Goal: Task Accomplishment & Management: Manage account settings

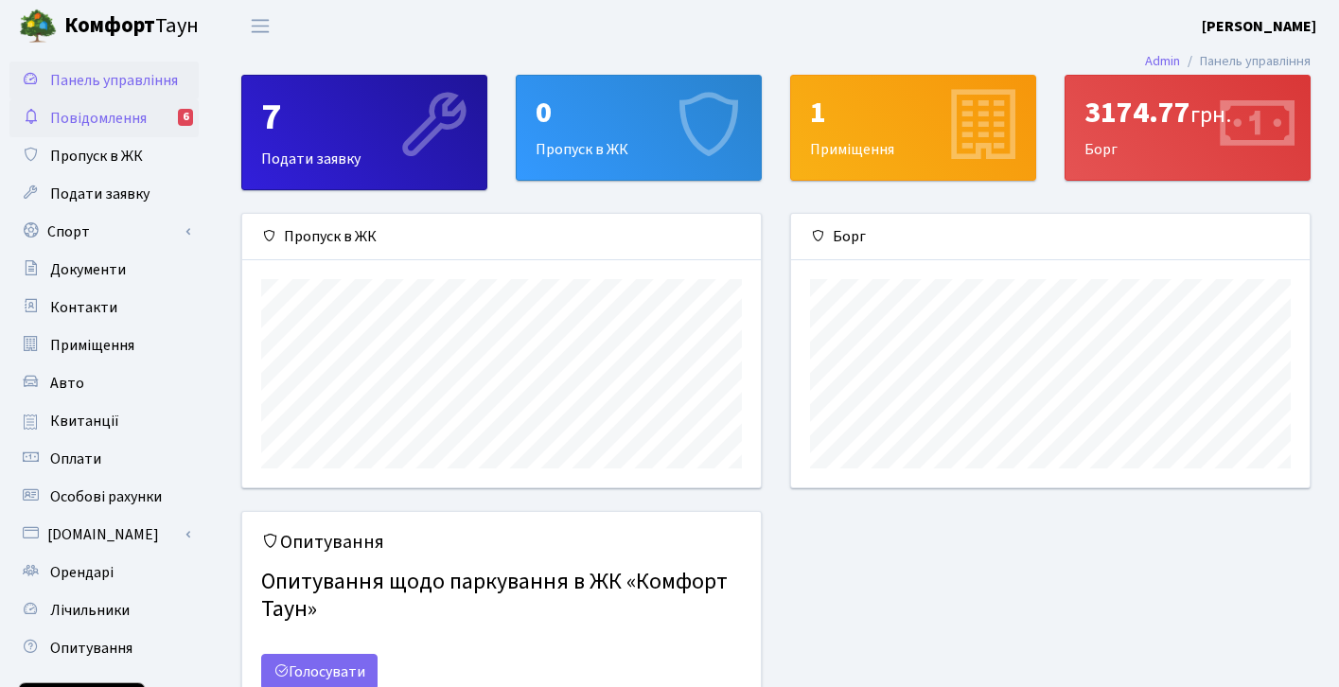
click at [97, 115] on span "Повідомлення" at bounding box center [98, 118] width 97 height 21
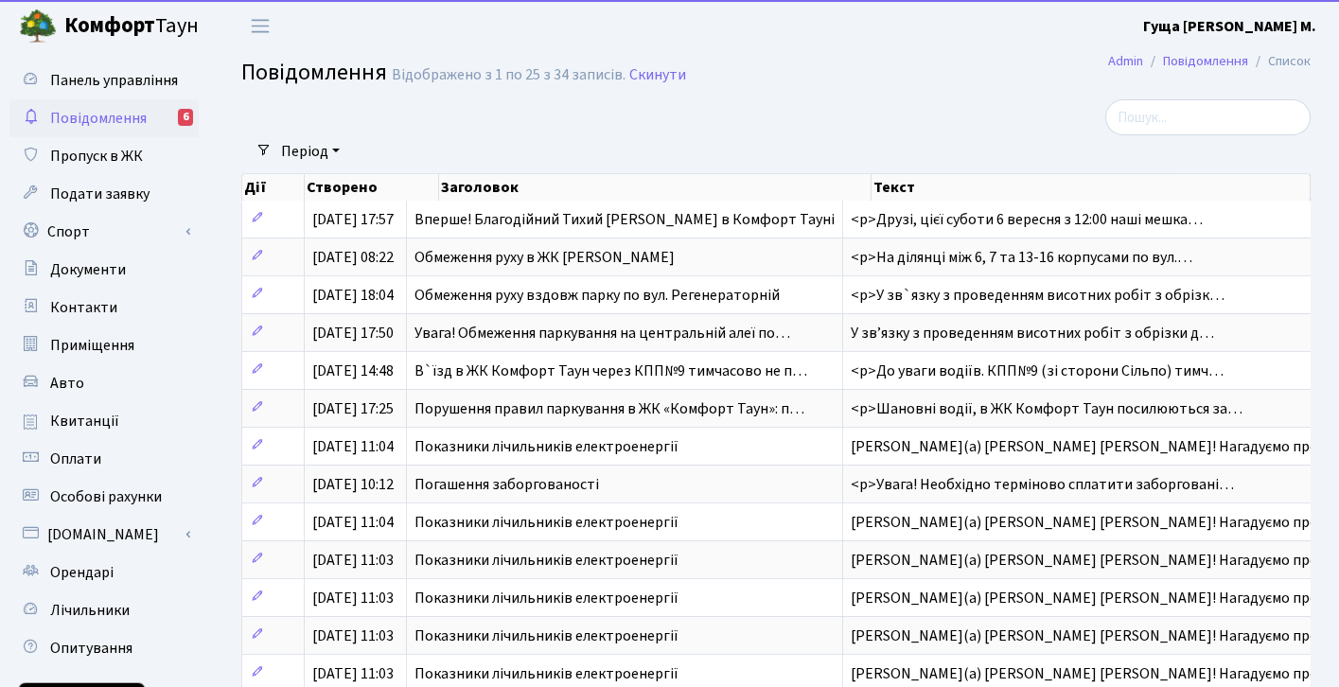
select select "25"
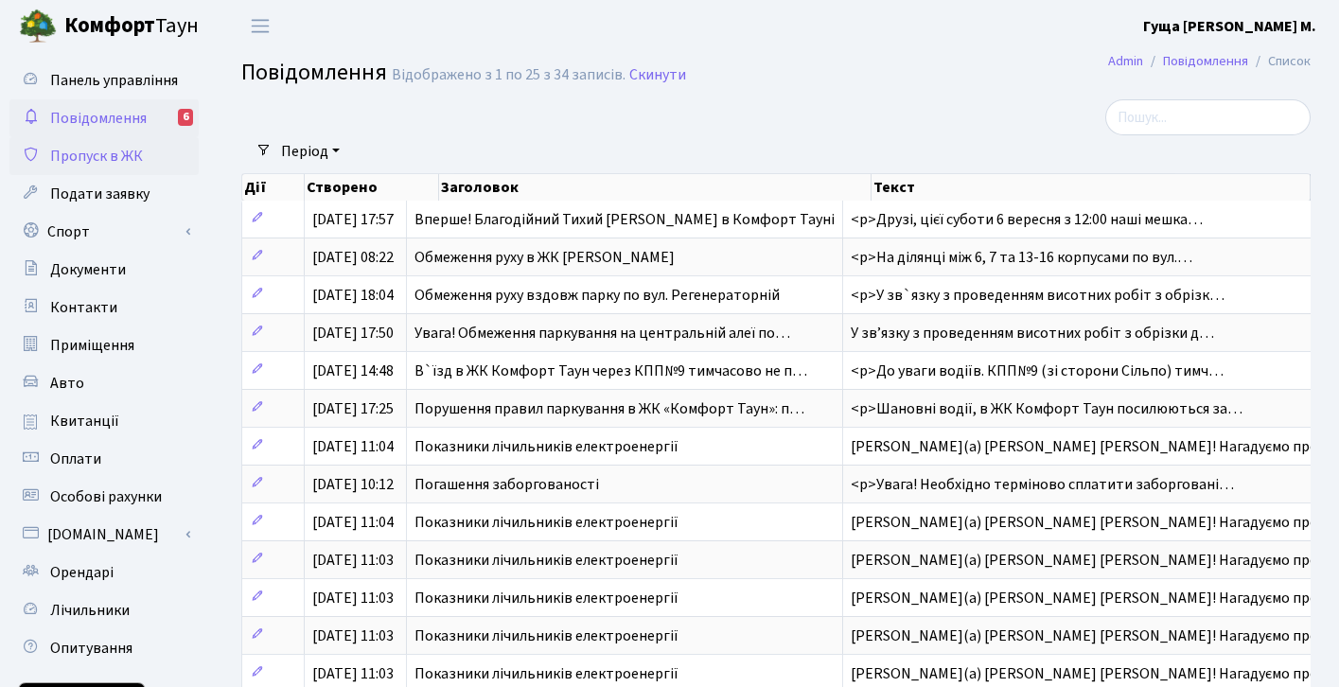
click at [110, 156] on span "Пропуск в ЖК" at bounding box center [96, 156] width 93 height 21
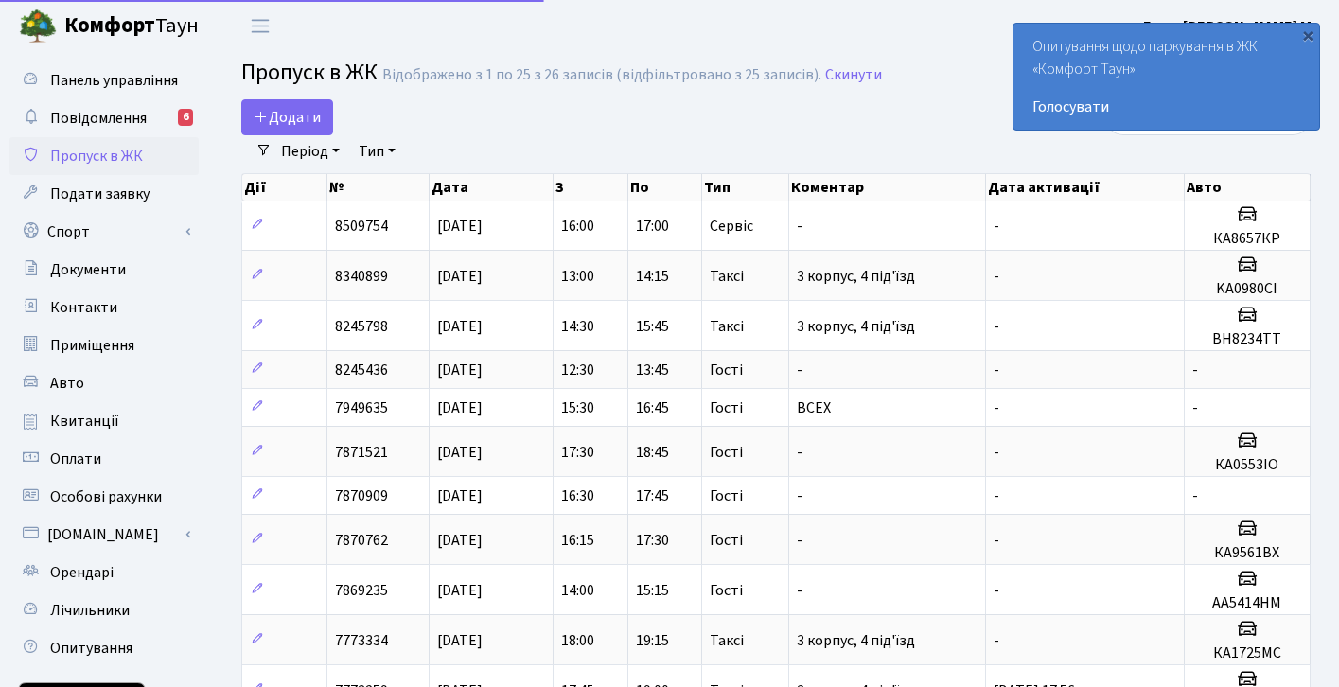
select select "25"
click at [98, 191] on span "Подати заявку" at bounding box center [99, 194] width 99 height 21
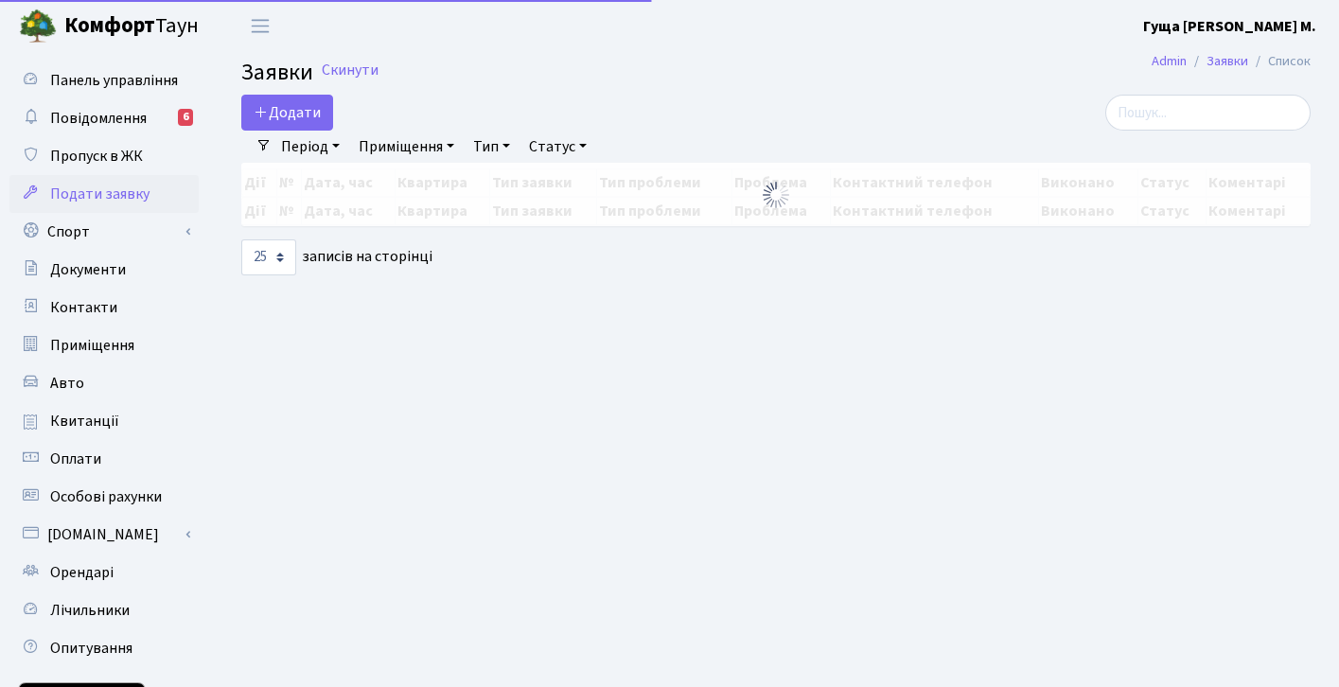
select select "25"
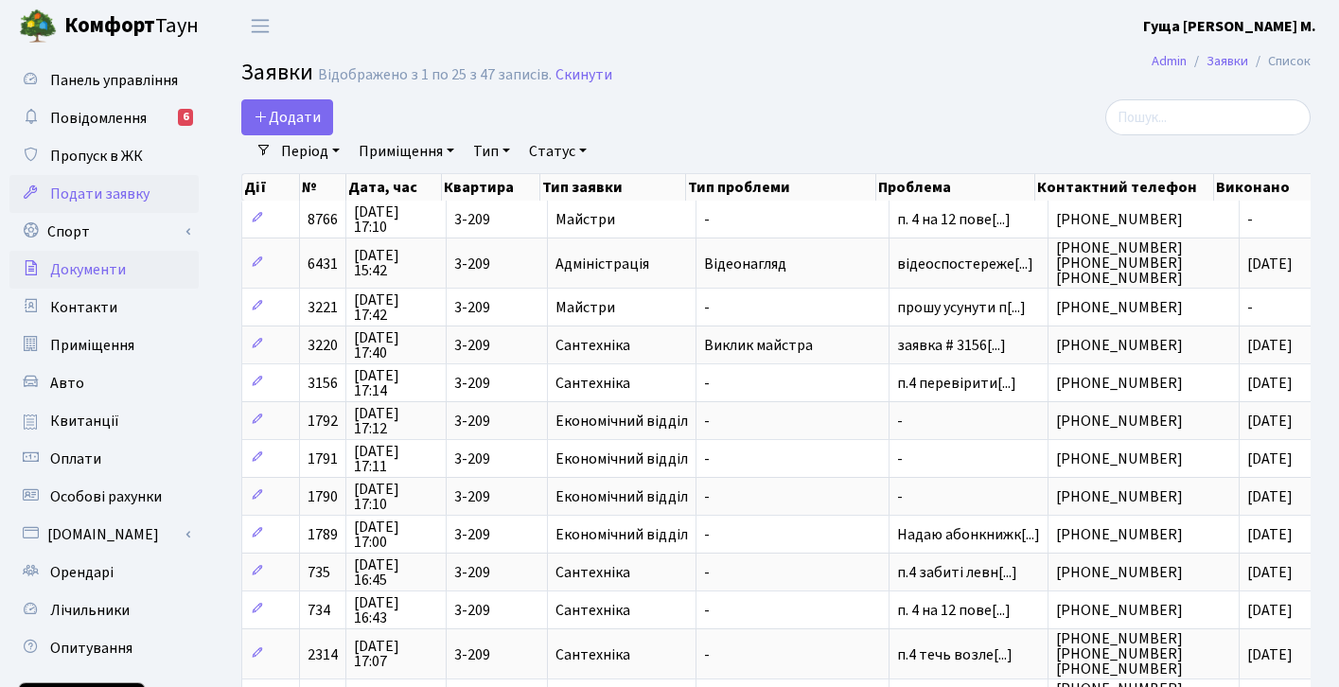
click at [89, 269] on span "Документи" at bounding box center [88, 269] width 76 height 21
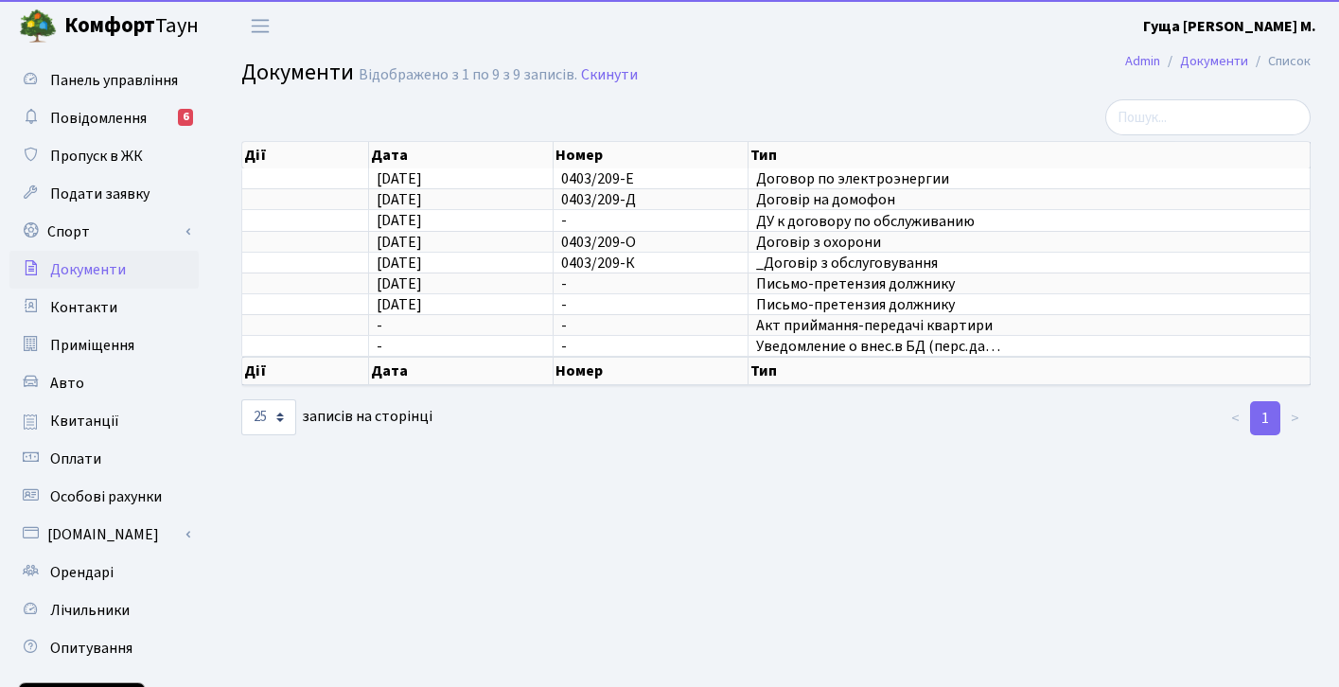
select select "25"
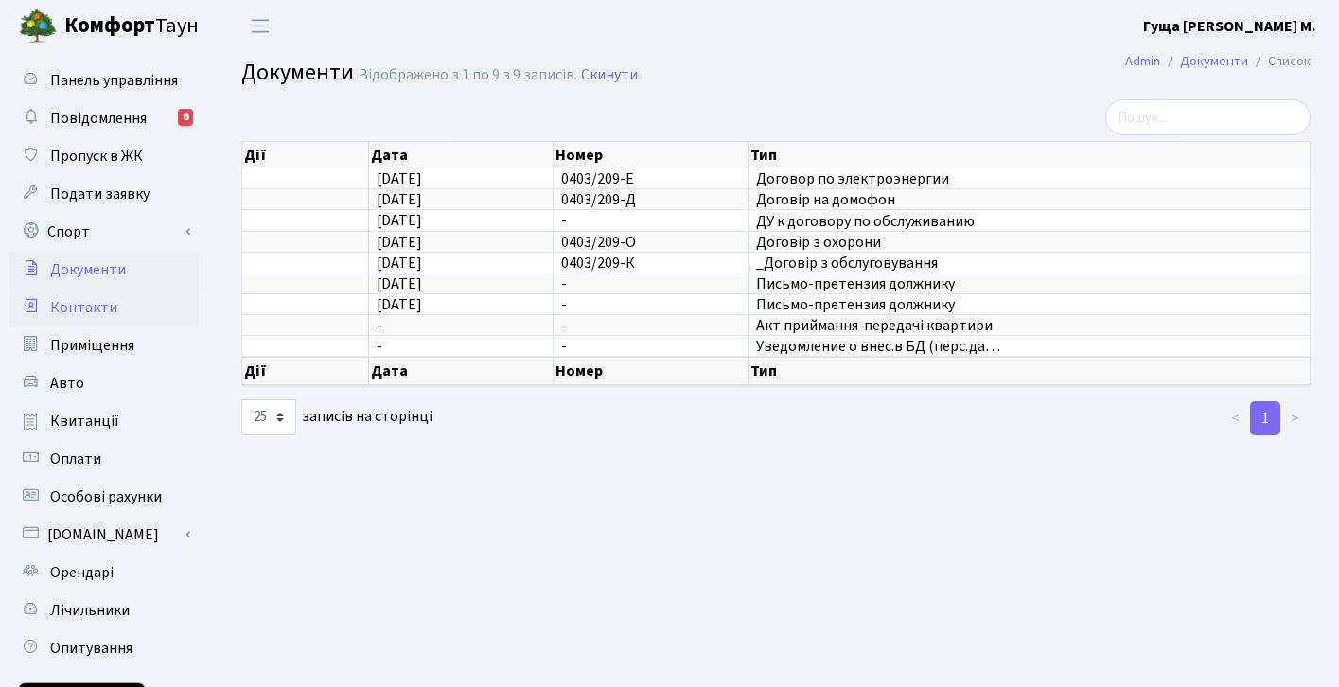
click at [95, 305] on span "Контакти" at bounding box center [83, 307] width 67 height 21
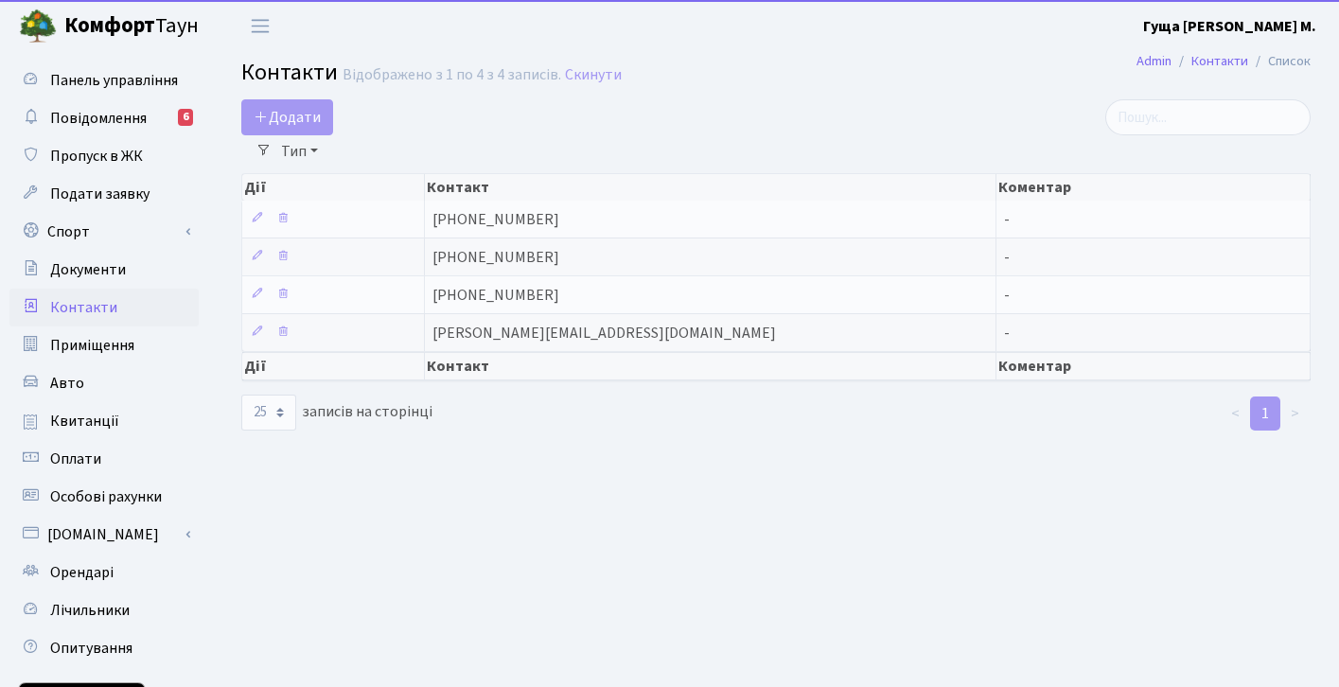
select select "25"
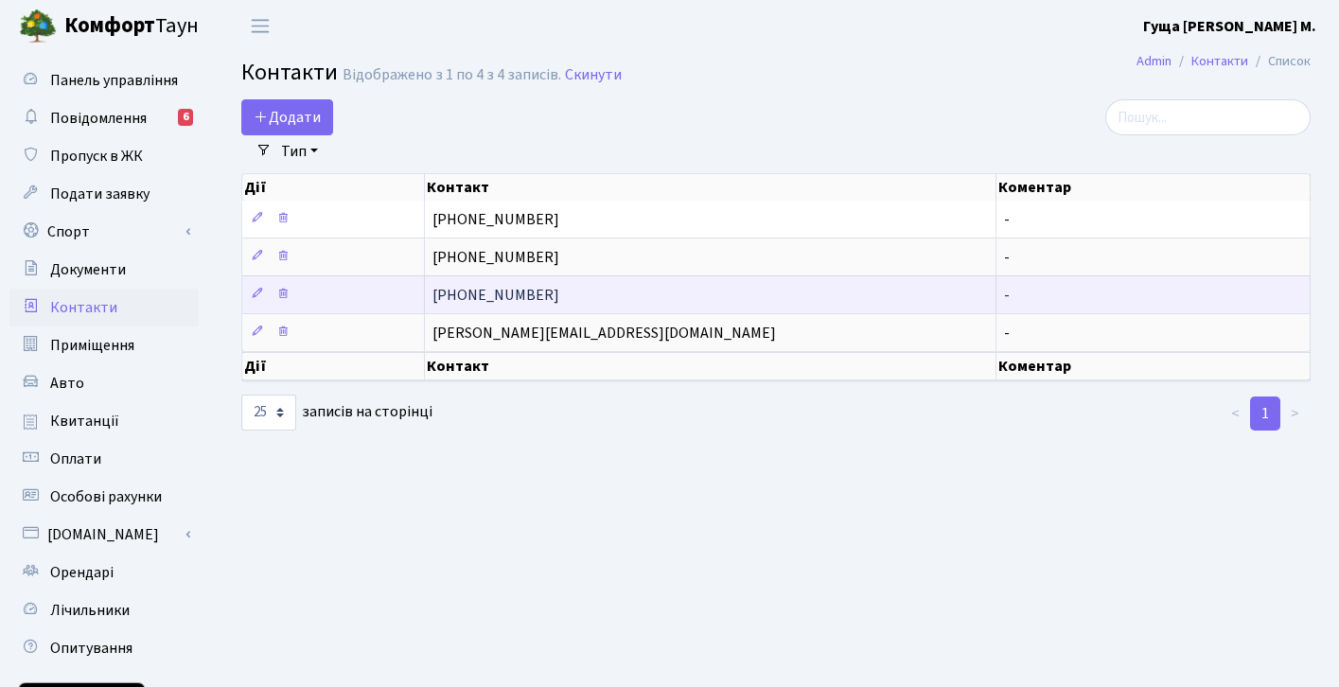
click at [555, 299] on td "[PHONE_NUMBER]" at bounding box center [711, 294] width 572 height 38
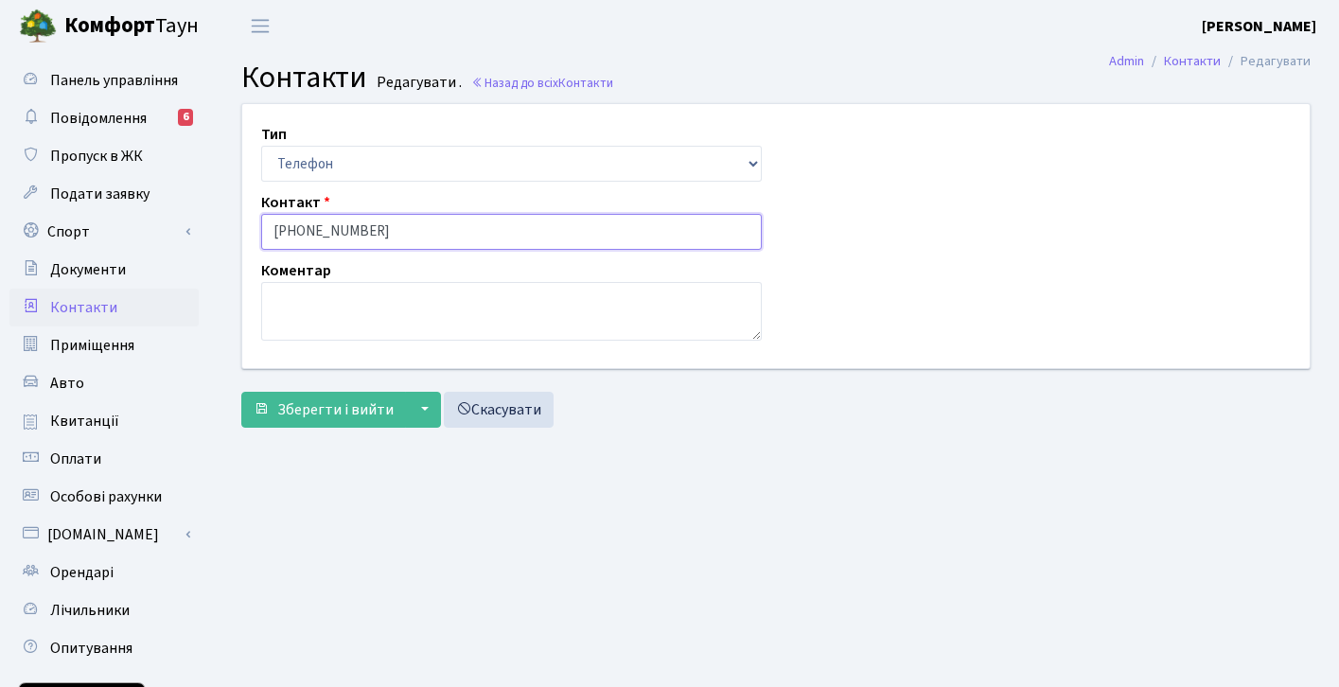
drag, startPoint x: 389, startPoint y: 233, endPoint x: 226, endPoint y: 228, distance: 162.8
click at [226, 228] on div "Тип Email Телефон Контакт (098) 660-37-44 Коментар [] Зберегти і вийти ▼ Зберег…" at bounding box center [776, 269] width 1126 height 333
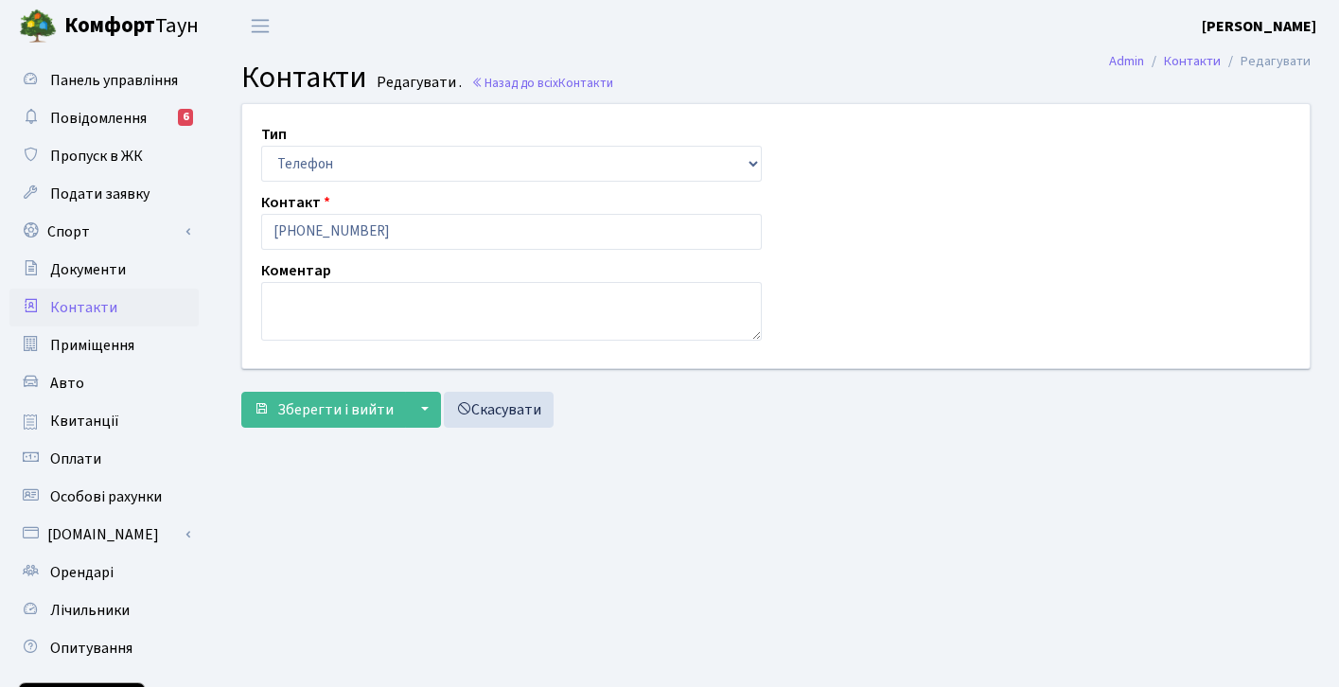
click at [85, 303] on span "Контакти" at bounding box center [83, 307] width 67 height 21
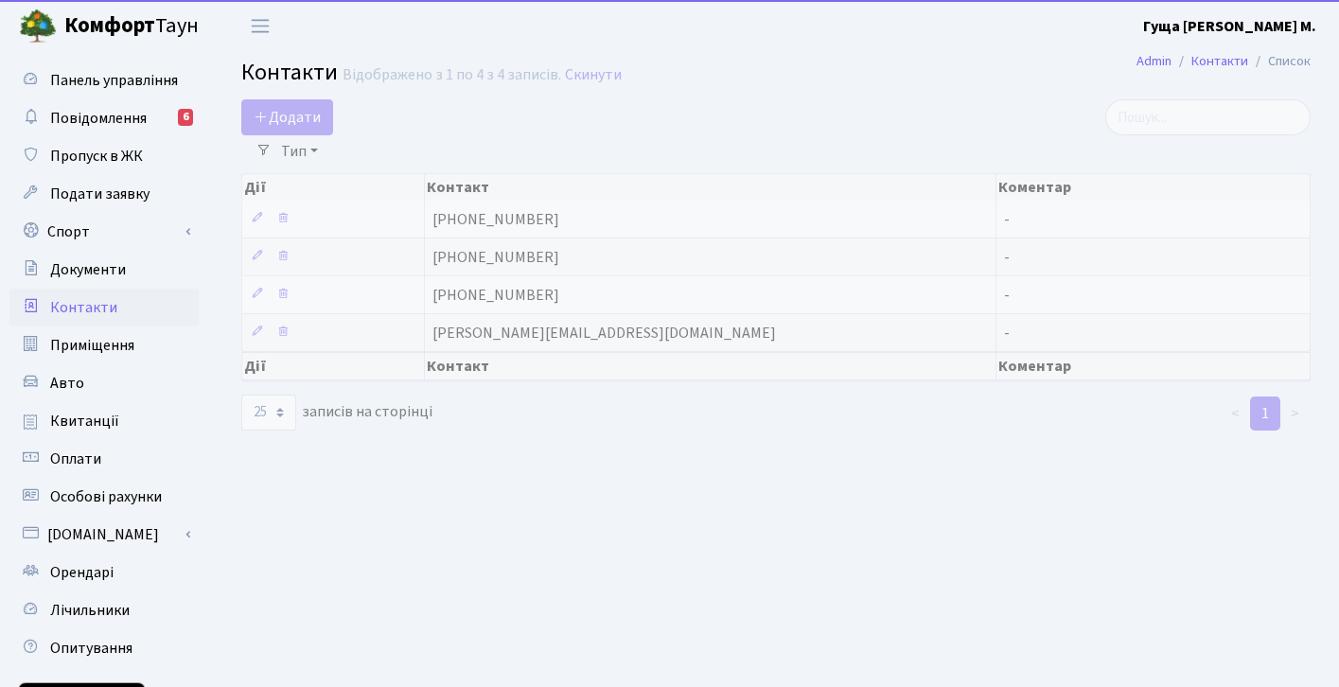
select select "25"
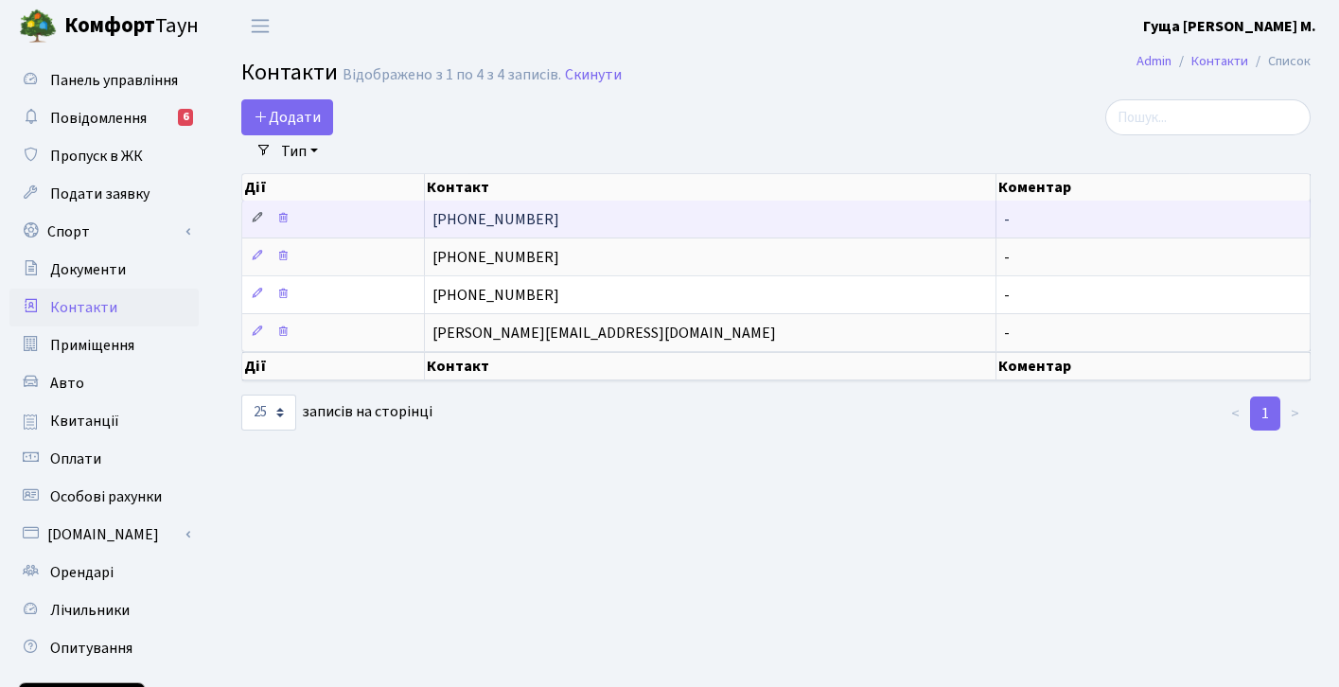
click at [256, 216] on icon at bounding box center [257, 217] width 13 height 13
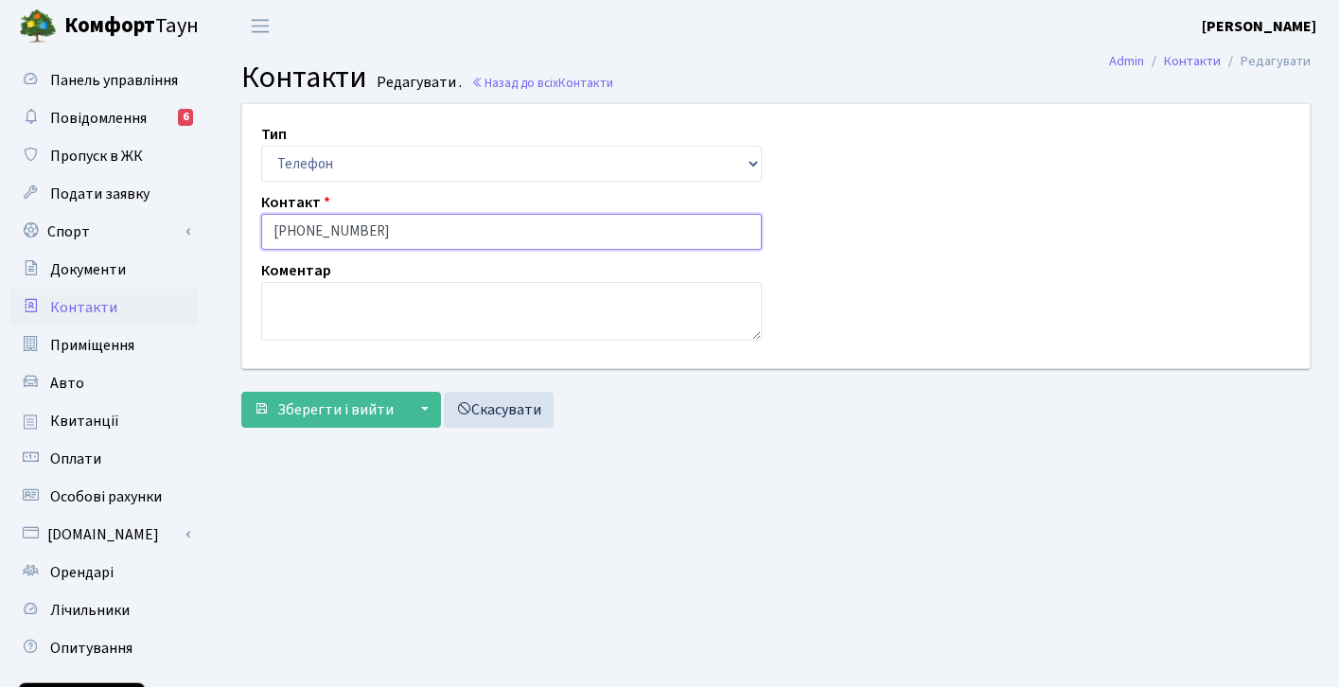
drag, startPoint x: 409, startPoint y: 228, endPoint x: 218, endPoint y: 233, distance: 191.2
click at [218, 233] on div "Тип Email Телефон Контакт 050-147-12-37 Коментар [] Зберегти і вийти ▼ Зберегти…" at bounding box center [776, 269] width 1126 height 333
paste input "[PHONE_NUMBER]"
type input "[PHONE_NUMBER]"
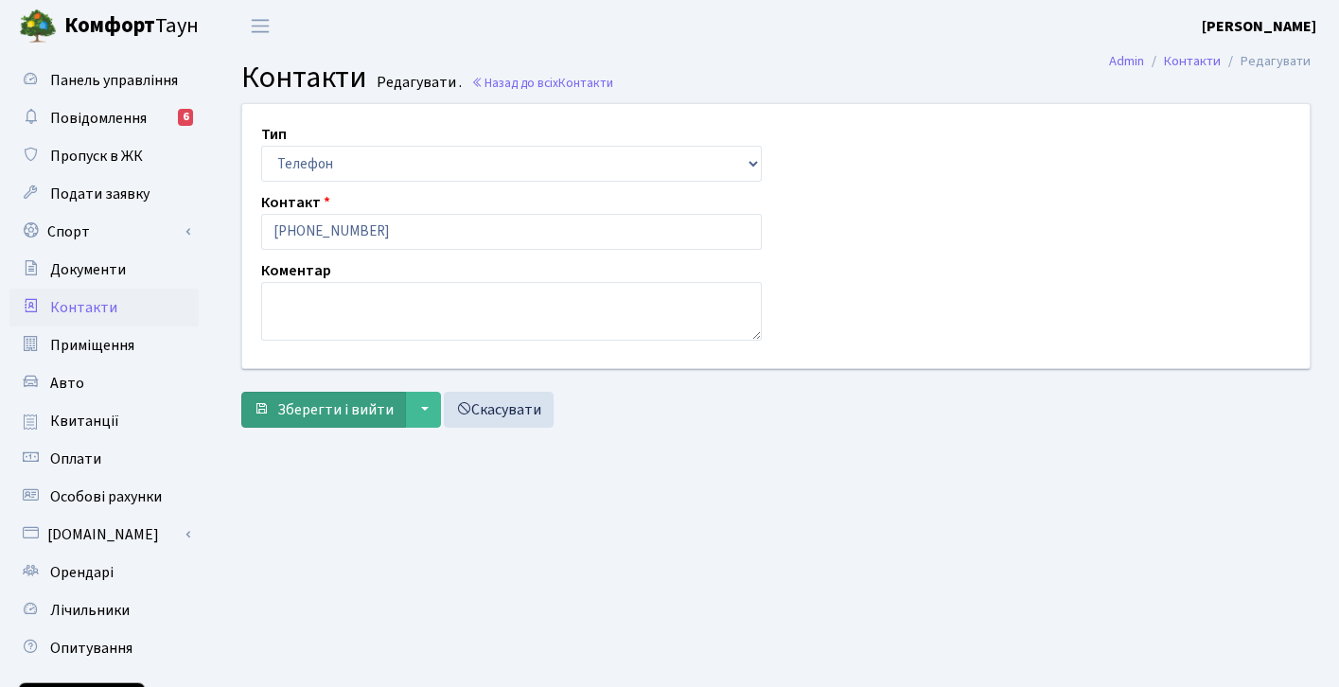
click at [341, 404] on span "Зберегти і вийти" at bounding box center [335, 409] width 116 height 21
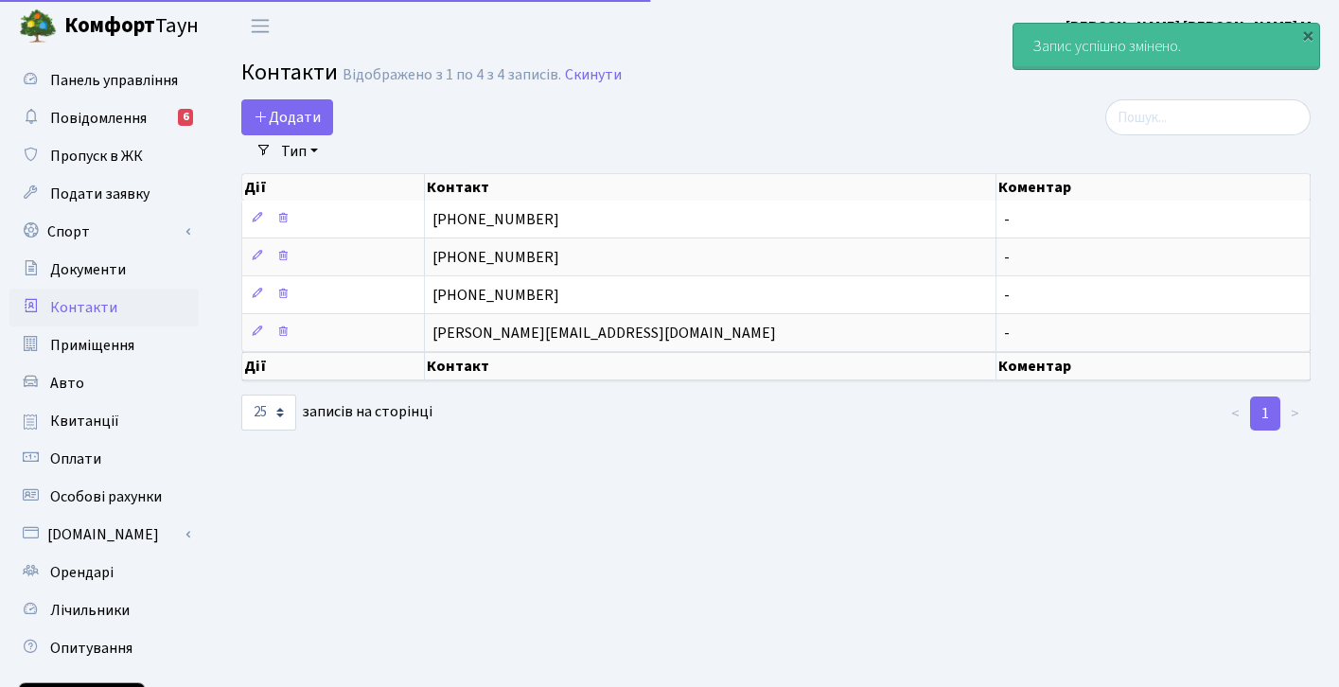
select select "25"
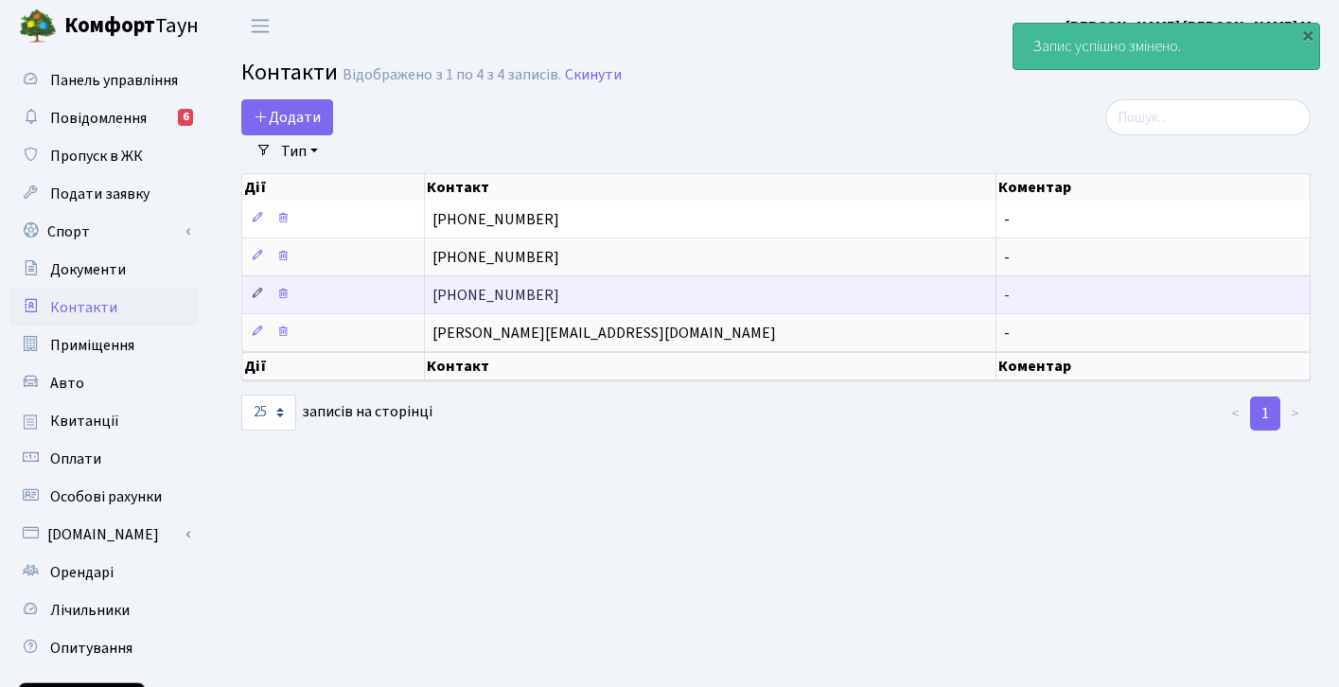
click at [258, 293] on icon at bounding box center [257, 293] width 13 height 13
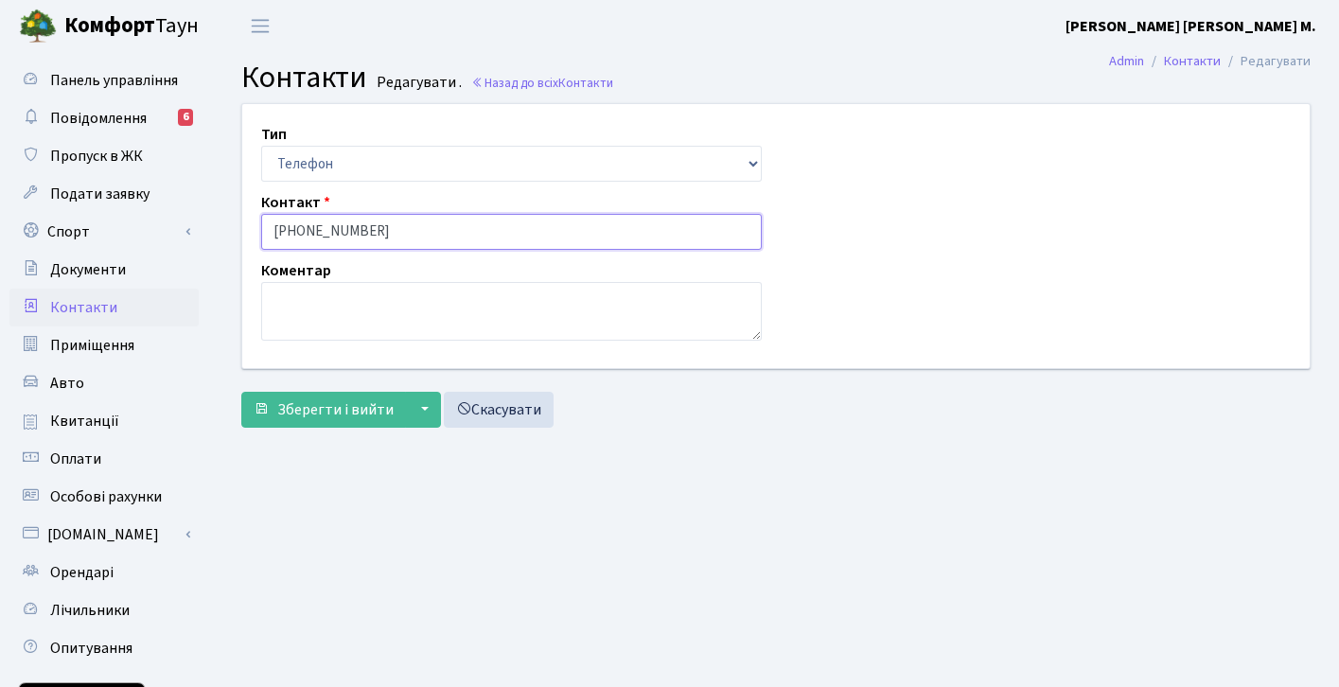
drag, startPoint x: 387, startPoint y: 234, endPoint x: 230, endPoint y: 226, distance: 157.3
click at [230, 226] on div "Тип Email Телефон Контакт (098) 660-37-44 Коментар" at bounding box center [776, 236] width 1096 height 264
type input "(050)1471237"
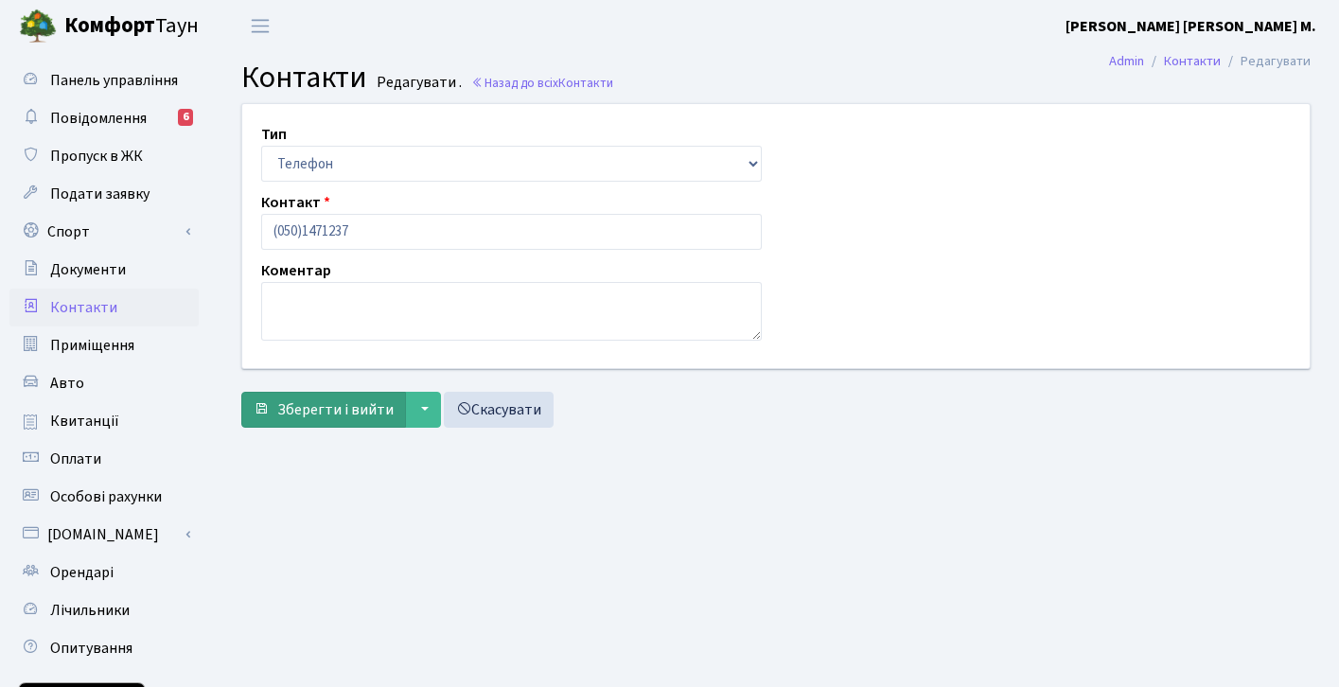
click at [297, 404] on span "Зберегти і вийти" at bounding box center [335, 409] width 116 height 21
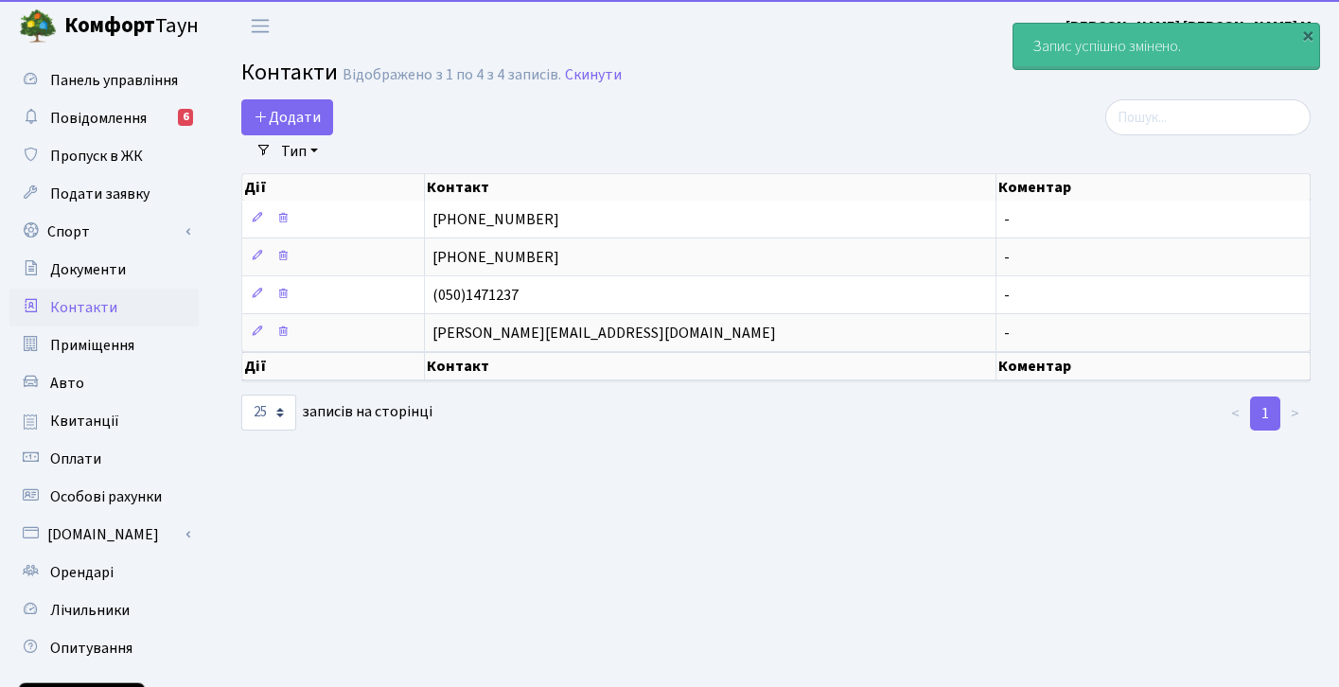
select select "25"
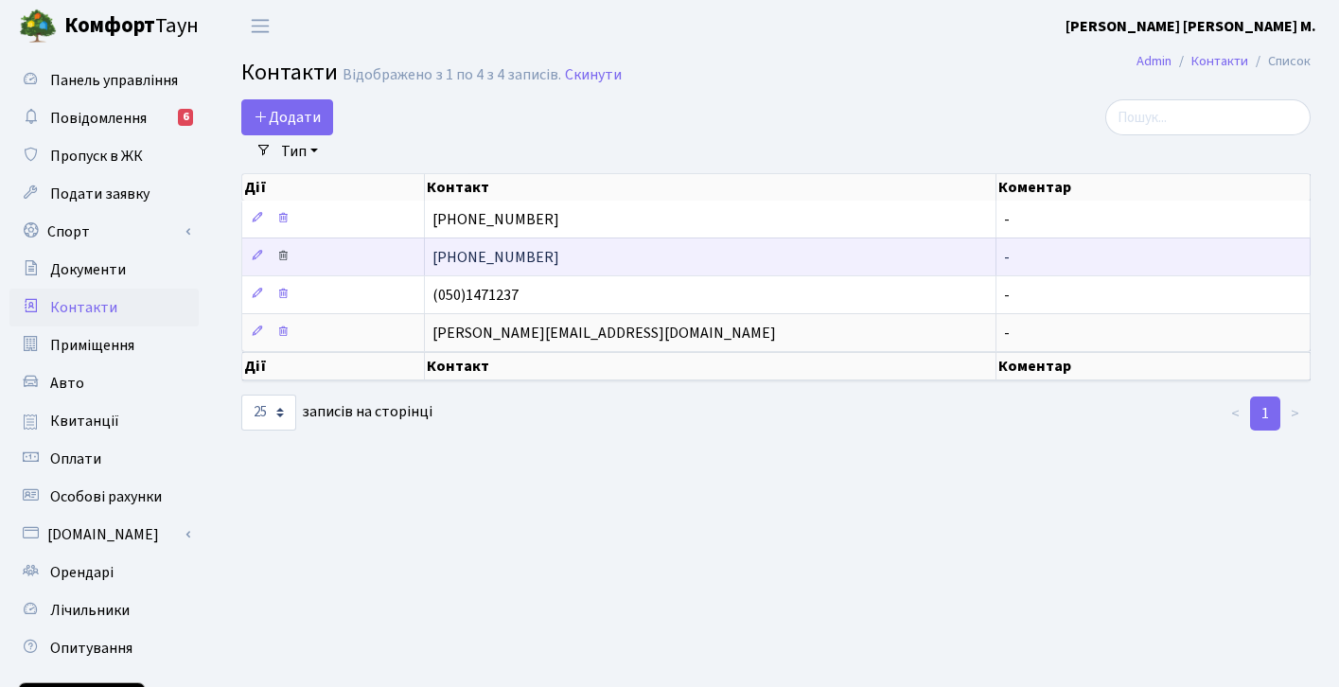
click at [286, 252] on icon at bounding box center [282, 255] width 13 height 13
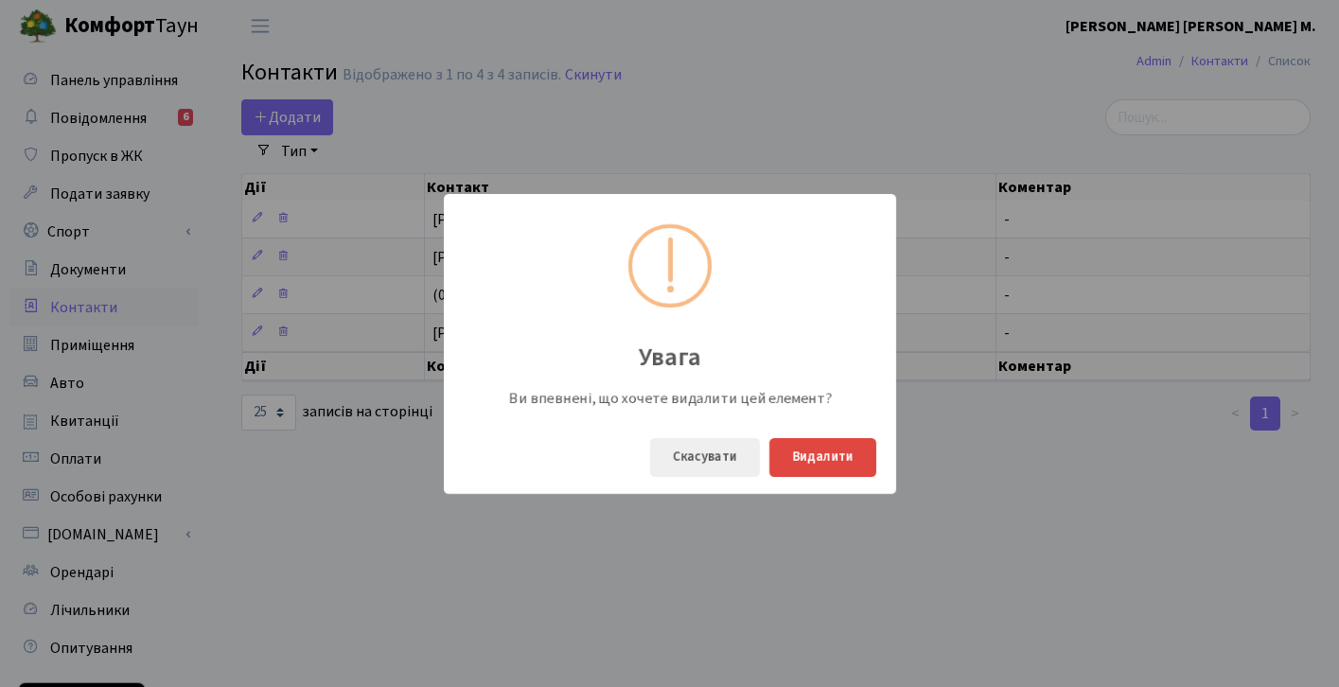
click at [820, 446] on button "Видалити" at bounding box center [822, 457] width 107 height 39
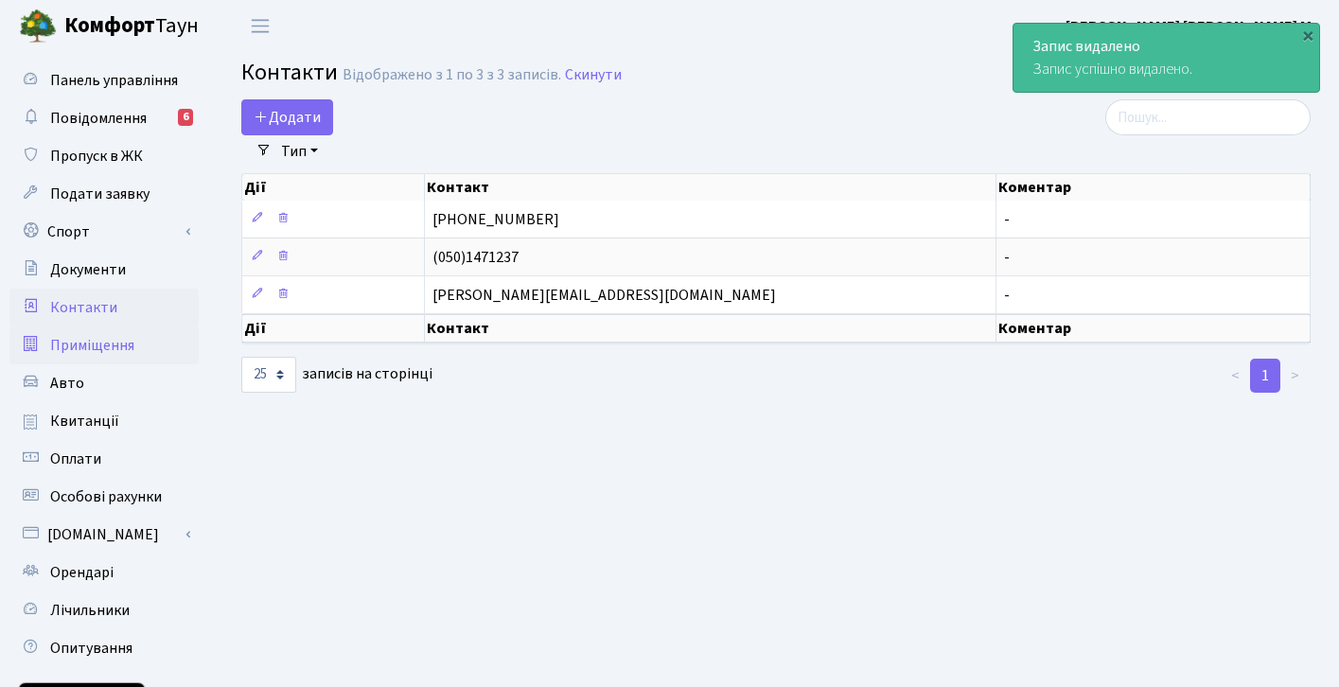
click at [96, 343] on span "Приміщення" at bounding box center [92, 345] width 84 height 21
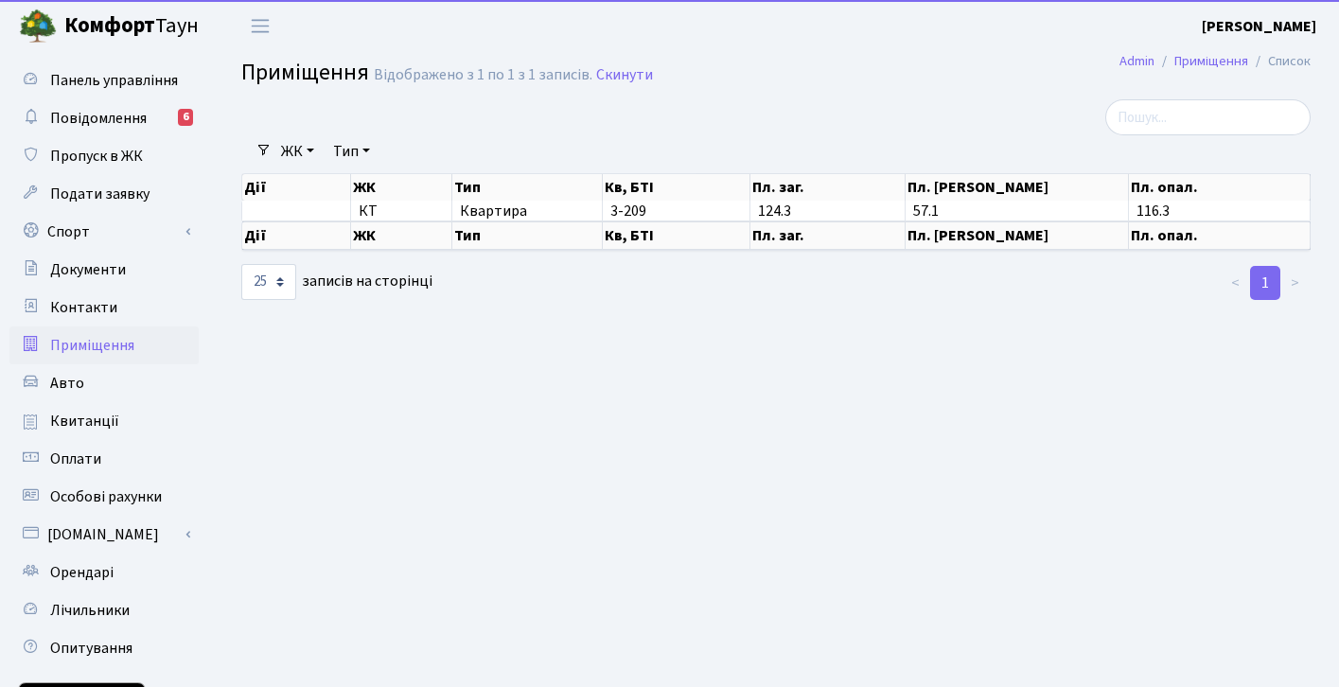
select select "25"
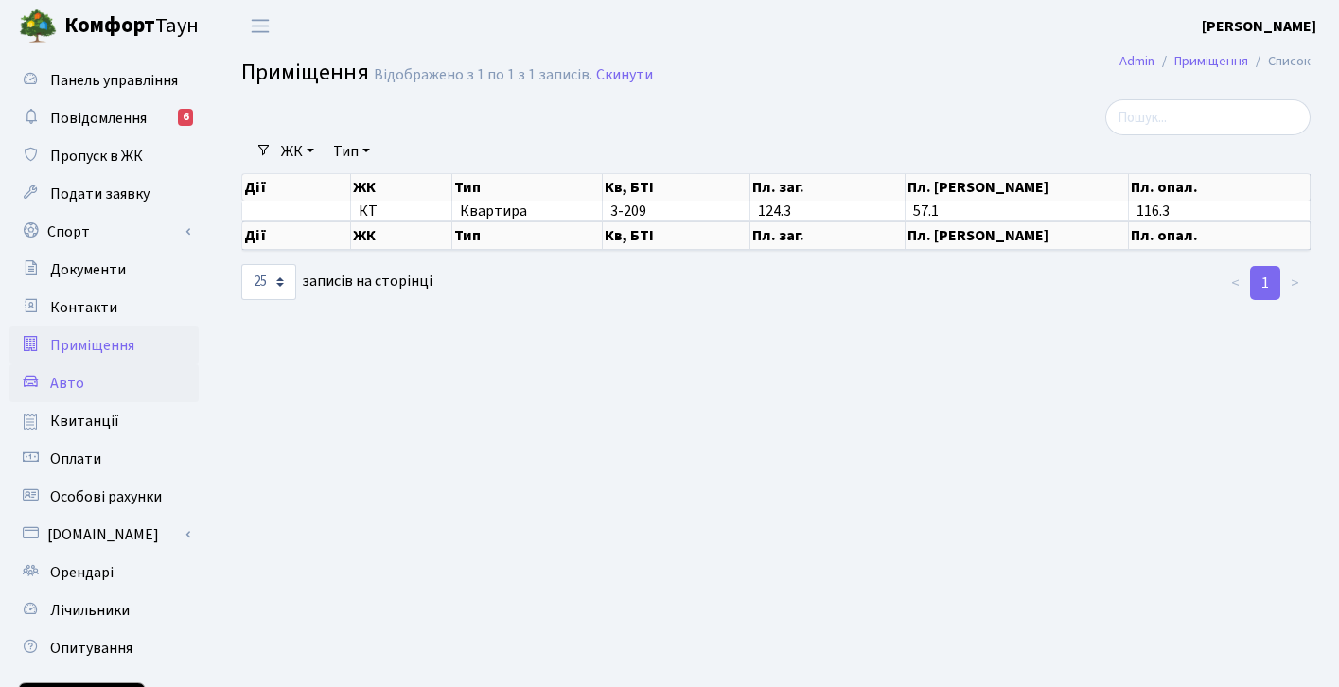
click at [66, 379] on span "Авто" at bounding box center [67, 383] width 34 height 21
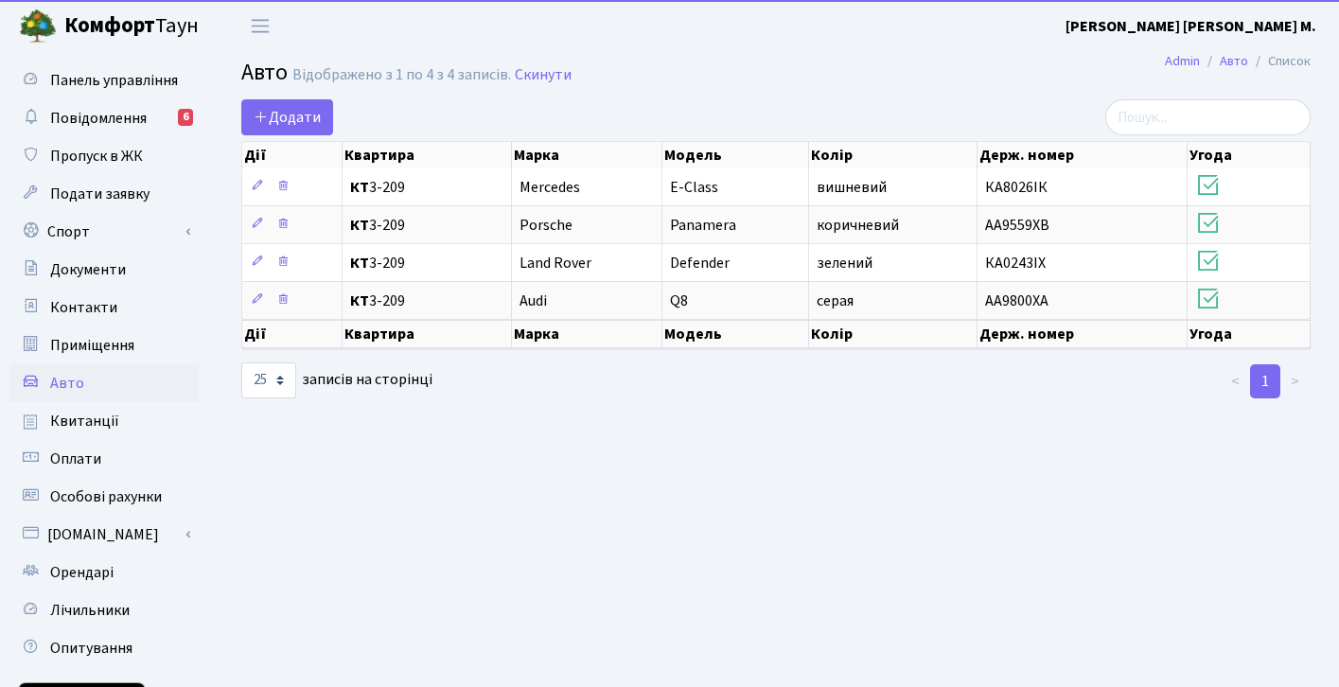
select select "25"
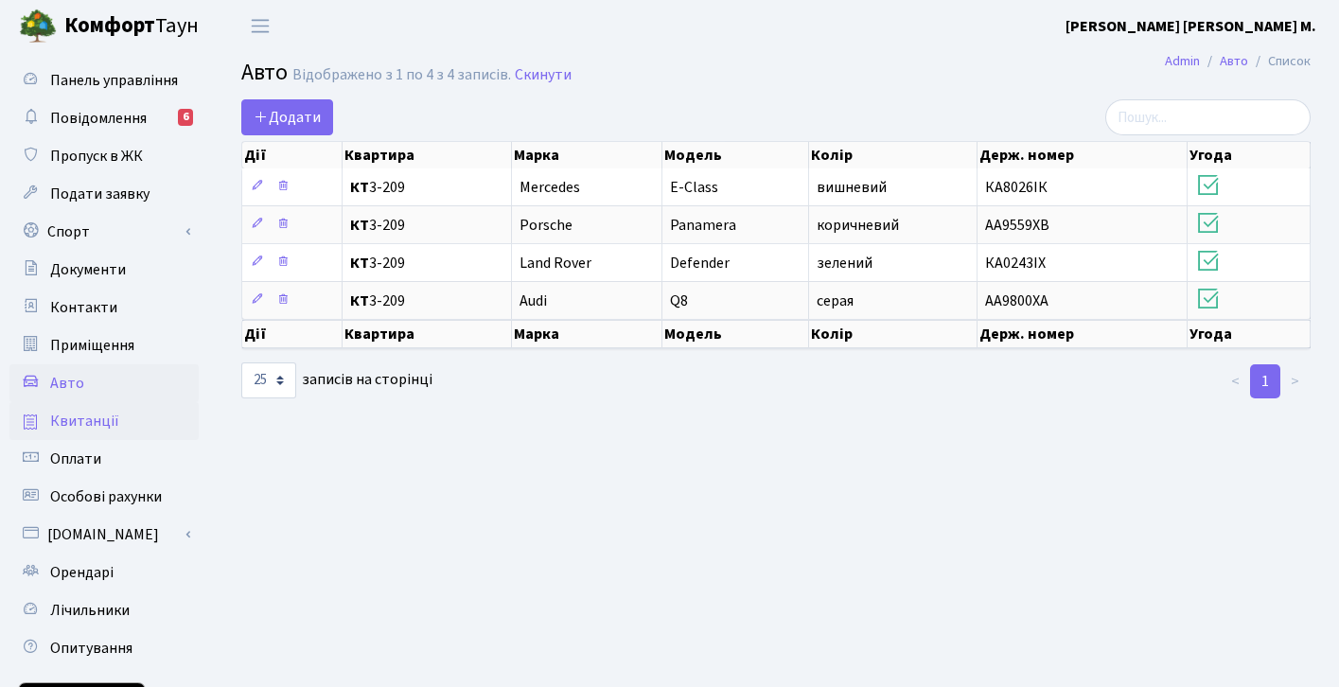
click at [100, 418] on span "Квитанції" at bounding box center [84, 421] width 69 height 21
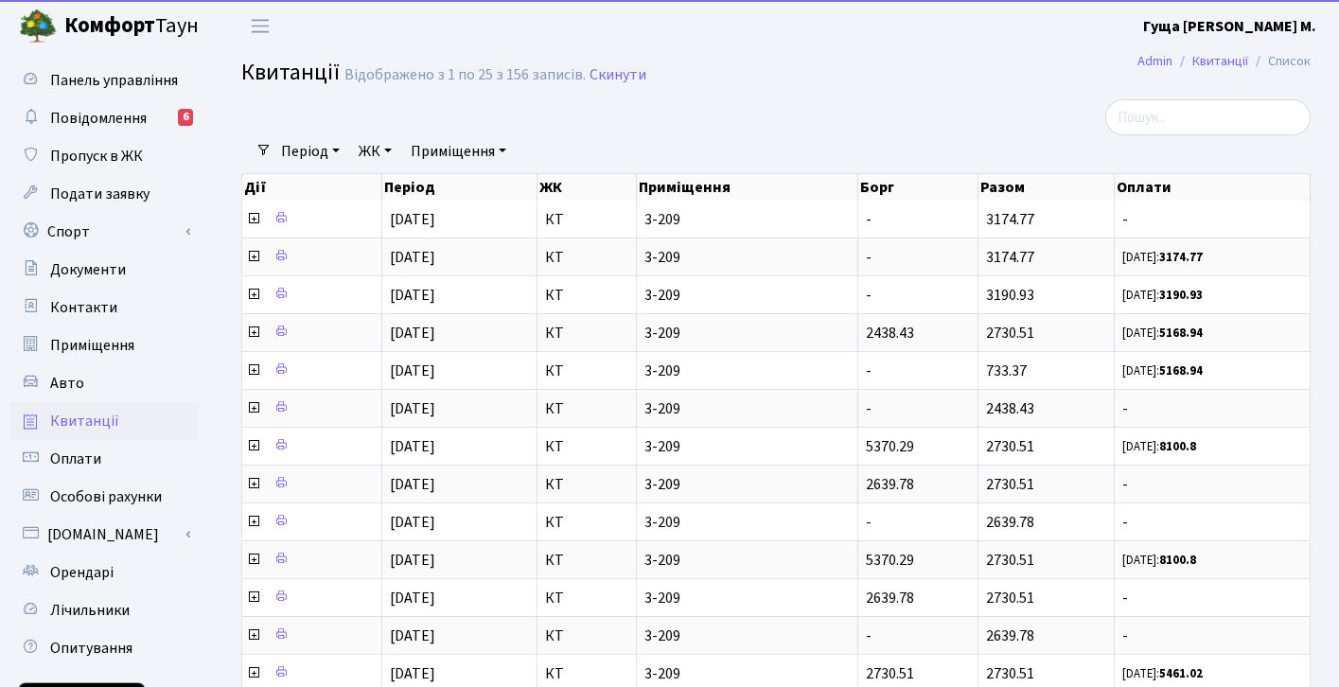
select select "25"
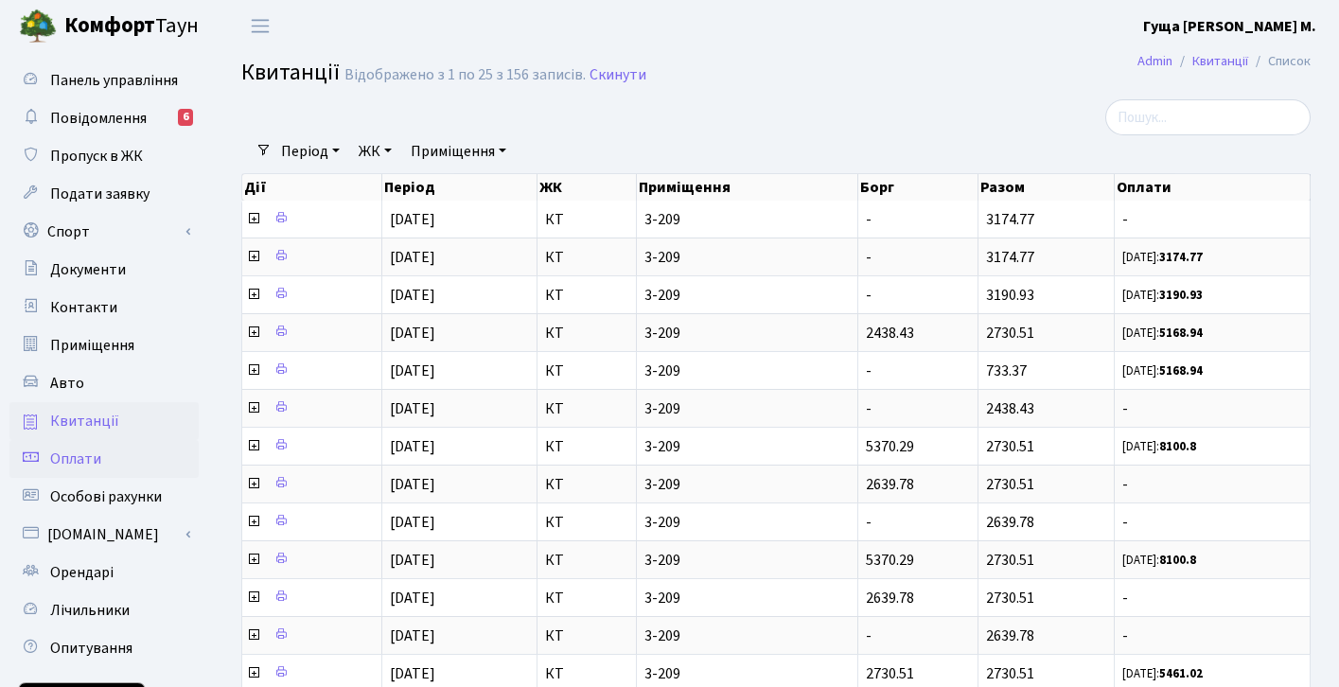
click at [84, 457] on span "Оплати" at bounding box center [75, 459] width 51 height 21
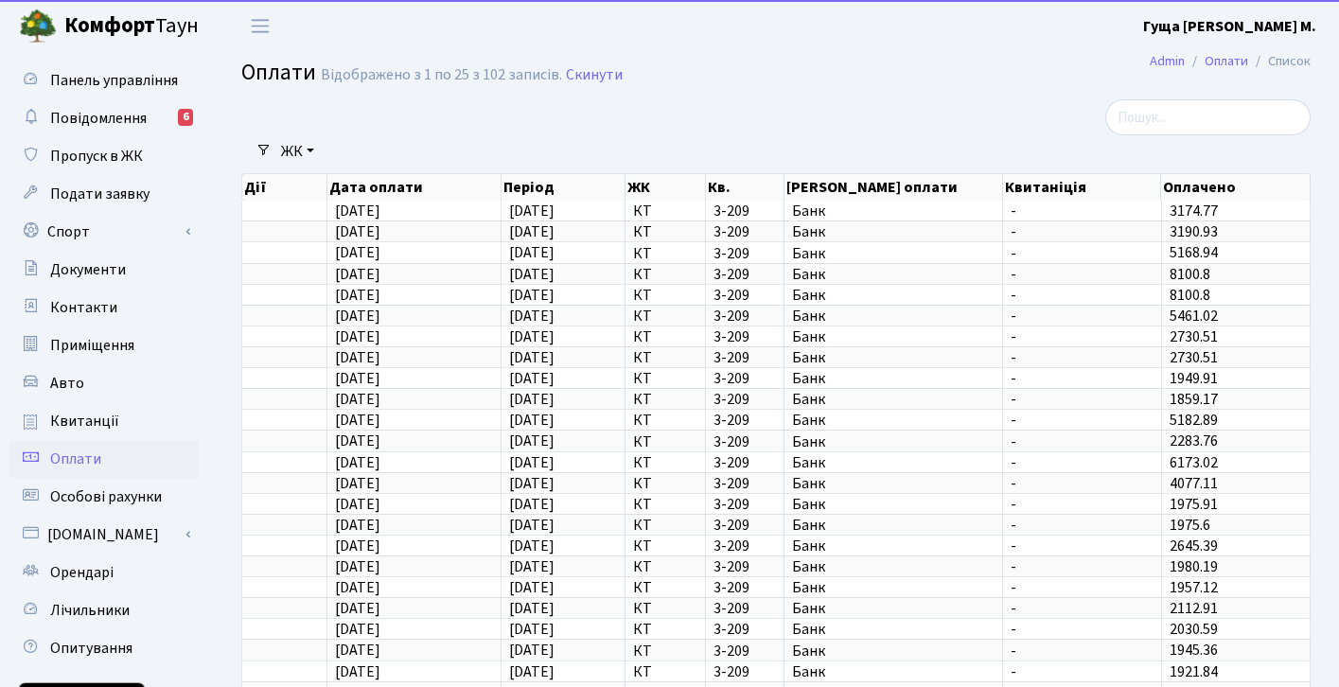
select select "25"
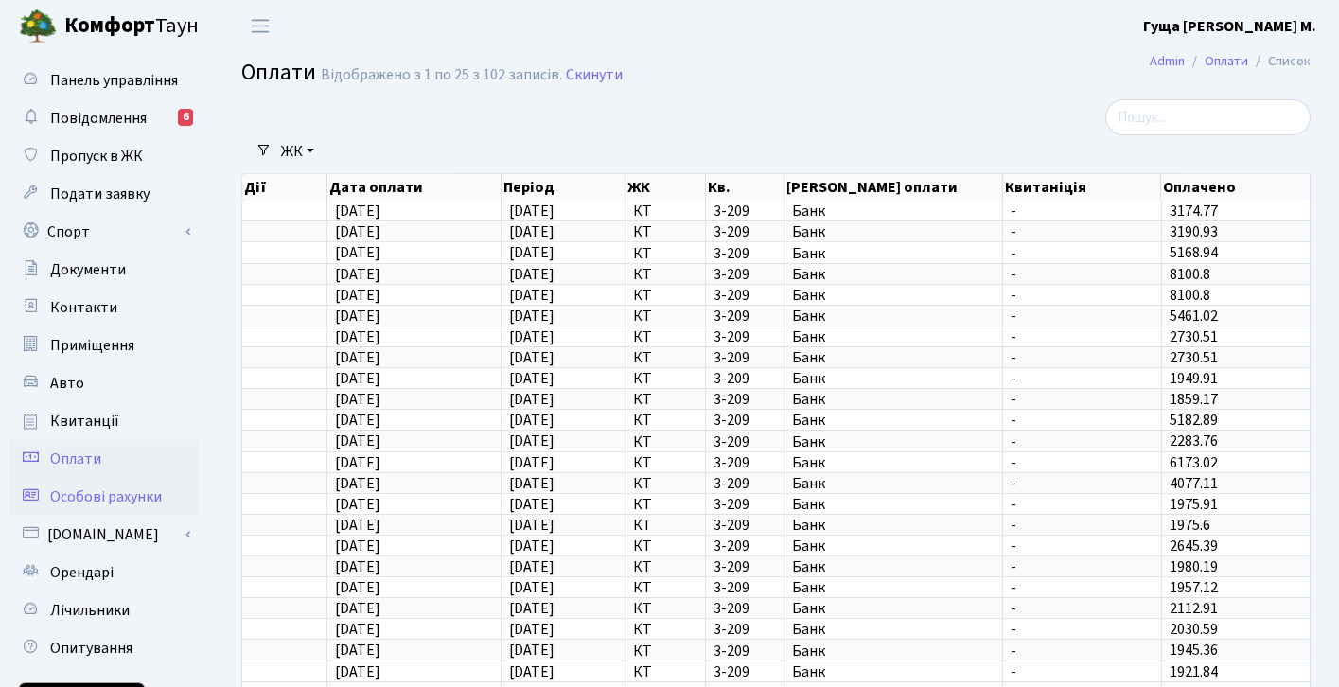
click at [113, 499] on span "Особові рахунки" at bounding box center [106, 496] width 112 height 21
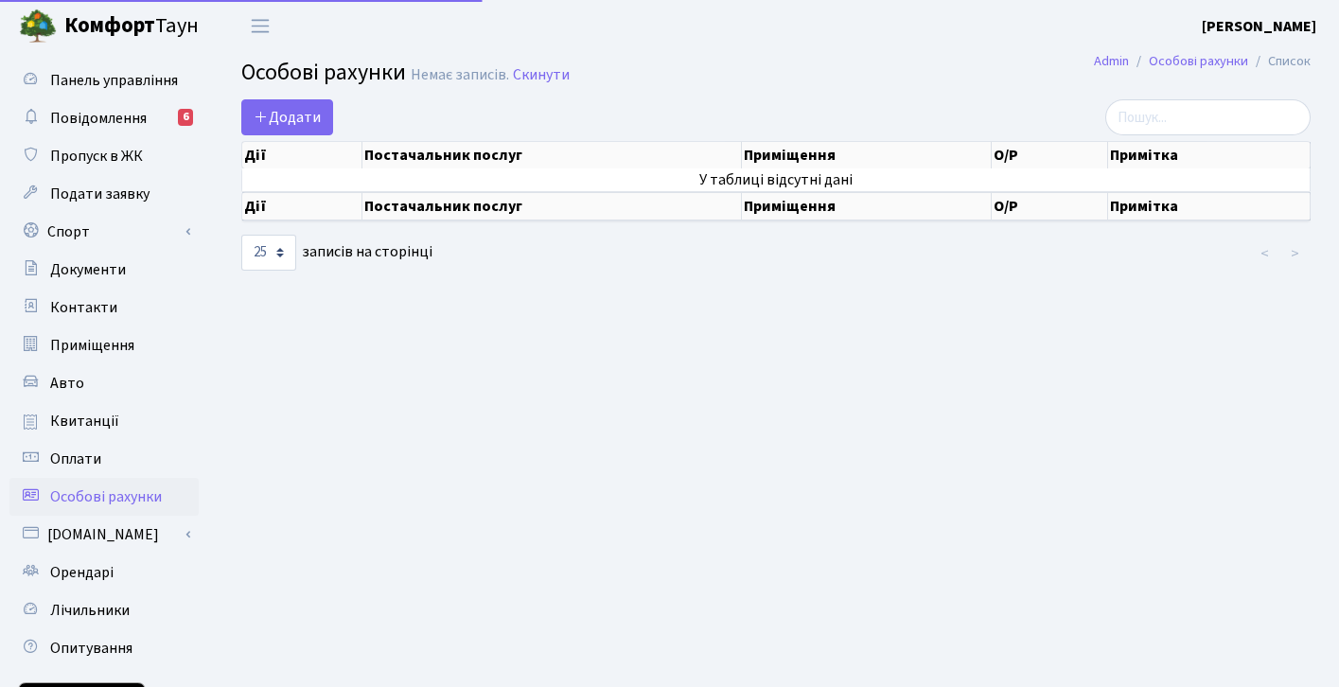
select select "25"
click at [85, 530] on link "[DOMAIN_NAME]" at bounding box center [103, 535] width 189 height 38
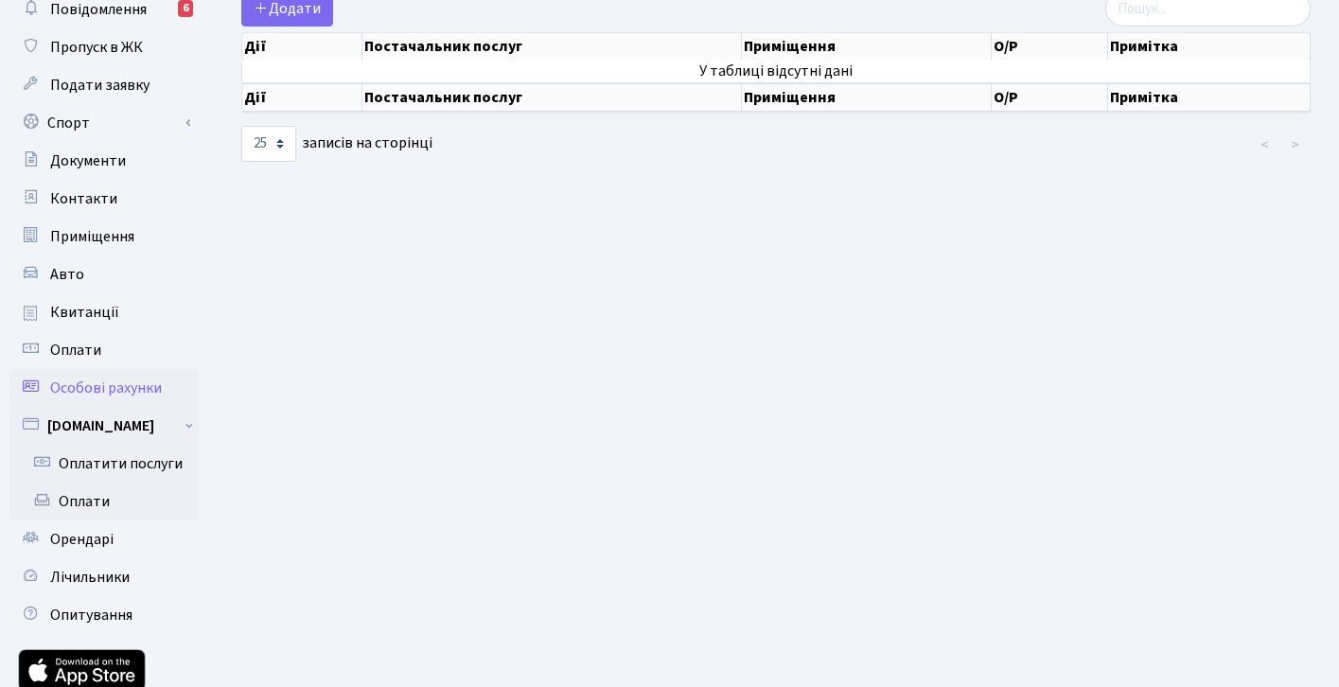
scroll to position [144, 0]
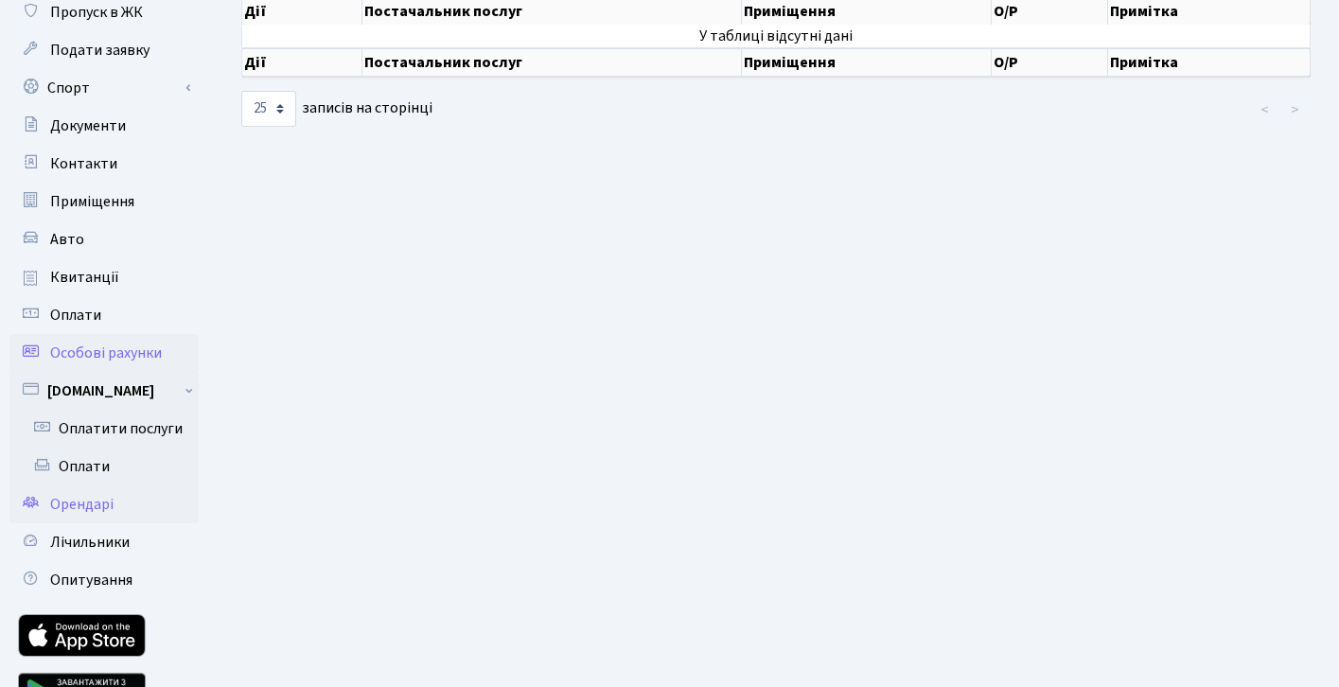
click at [96, 503] on span "Орендарі" at bounding box center [81, 504] width 63 height 21
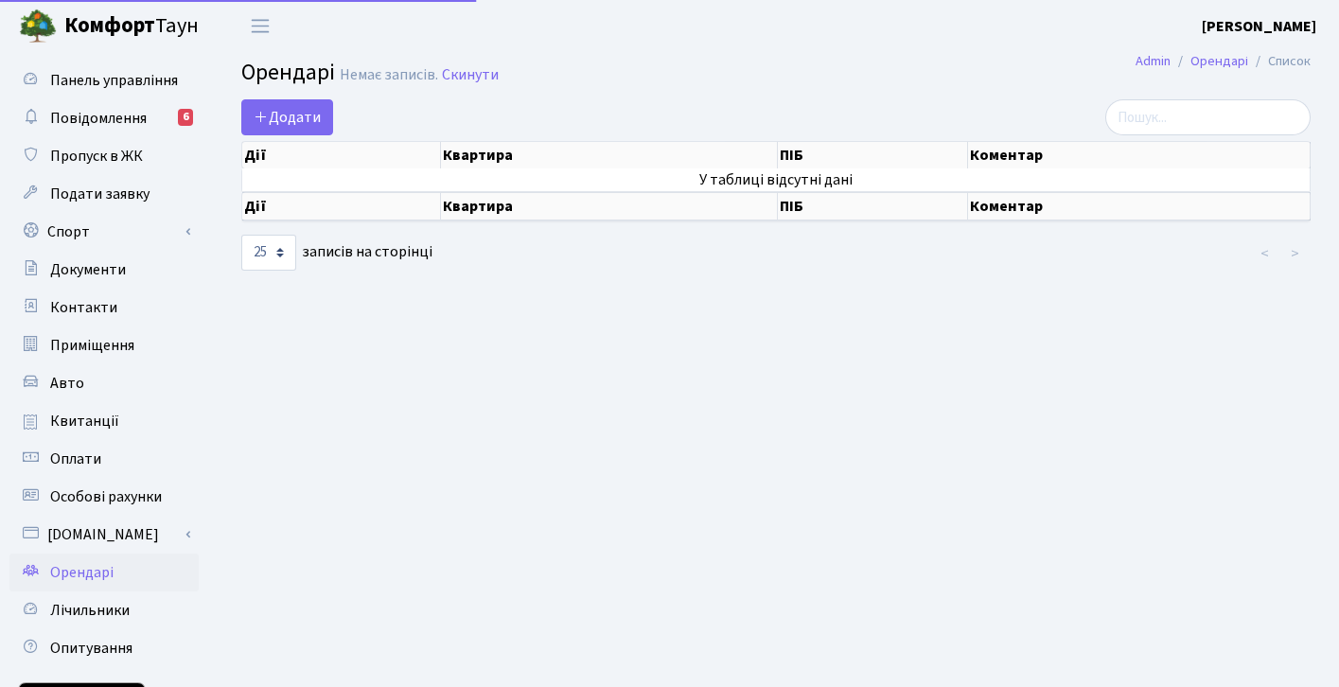
select select "25"
click at [105, 605] on span "Лічильники" at bounding box center [89, 610] width 79 height 21
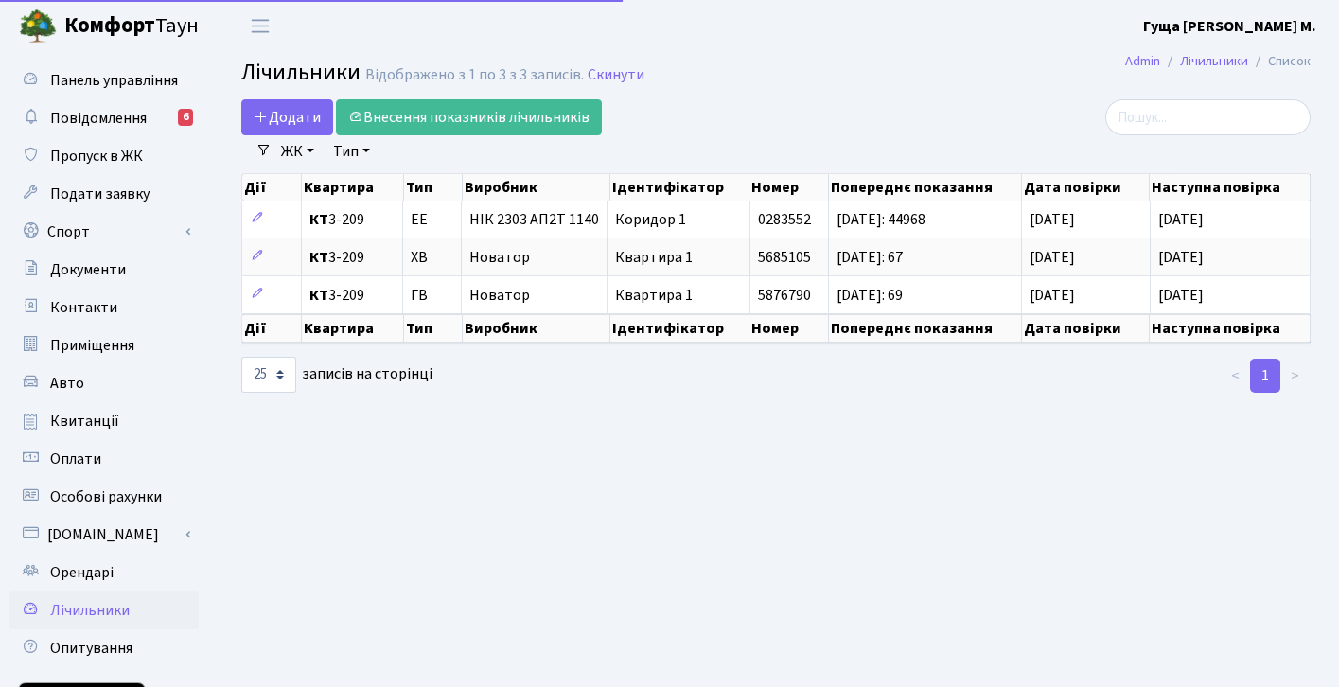
select select "25"
click at [1282, 23] on b "[PERSON_NAME]" at bounding box center [1229, 26] width 173 height 21
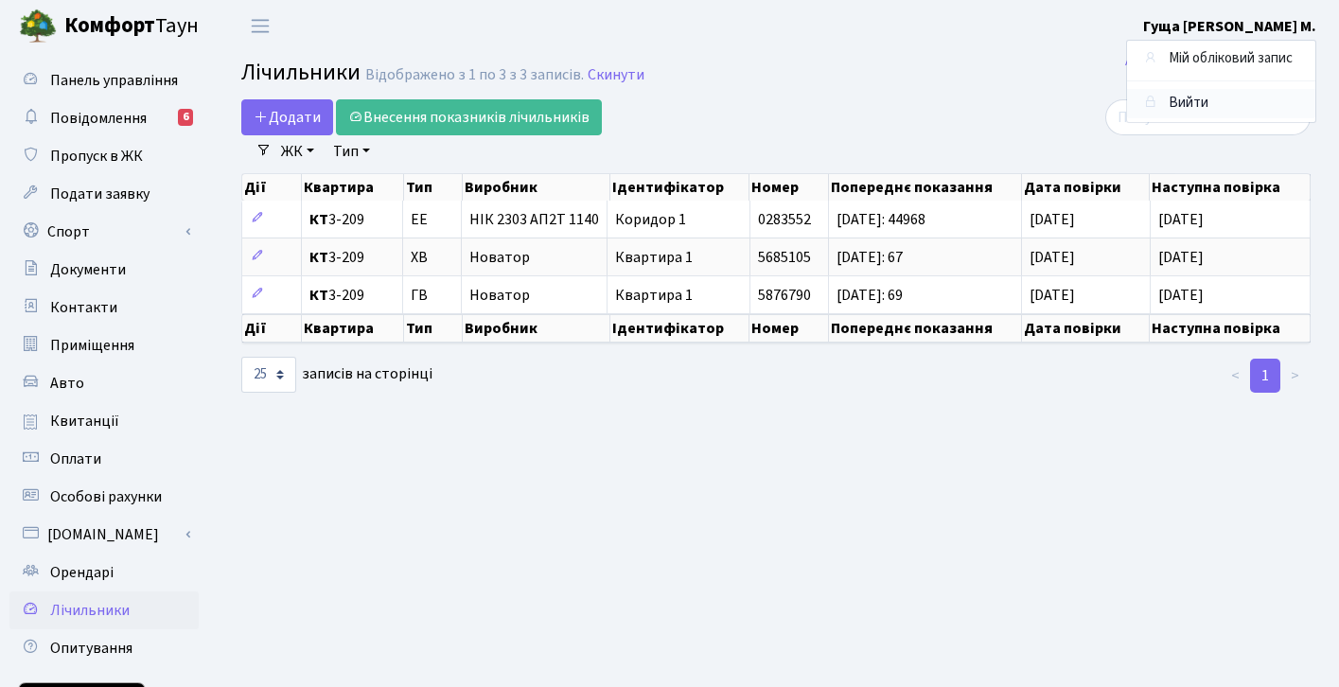
click at [1178, 104] on link "Вийти" at bounding box center [1221, 103] width 188 height 29
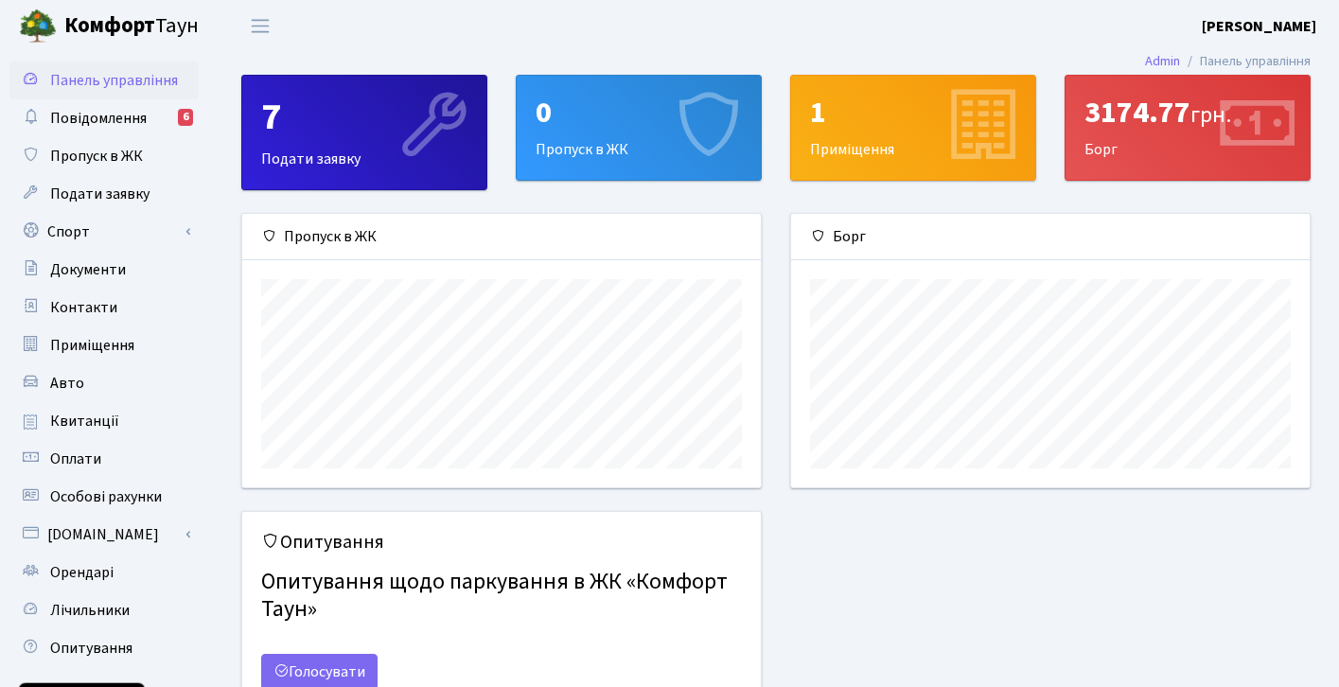
click at [1275, 29] on b "[PERSON_NAME]" at bounding box center [1259, 26] width 115 height 21
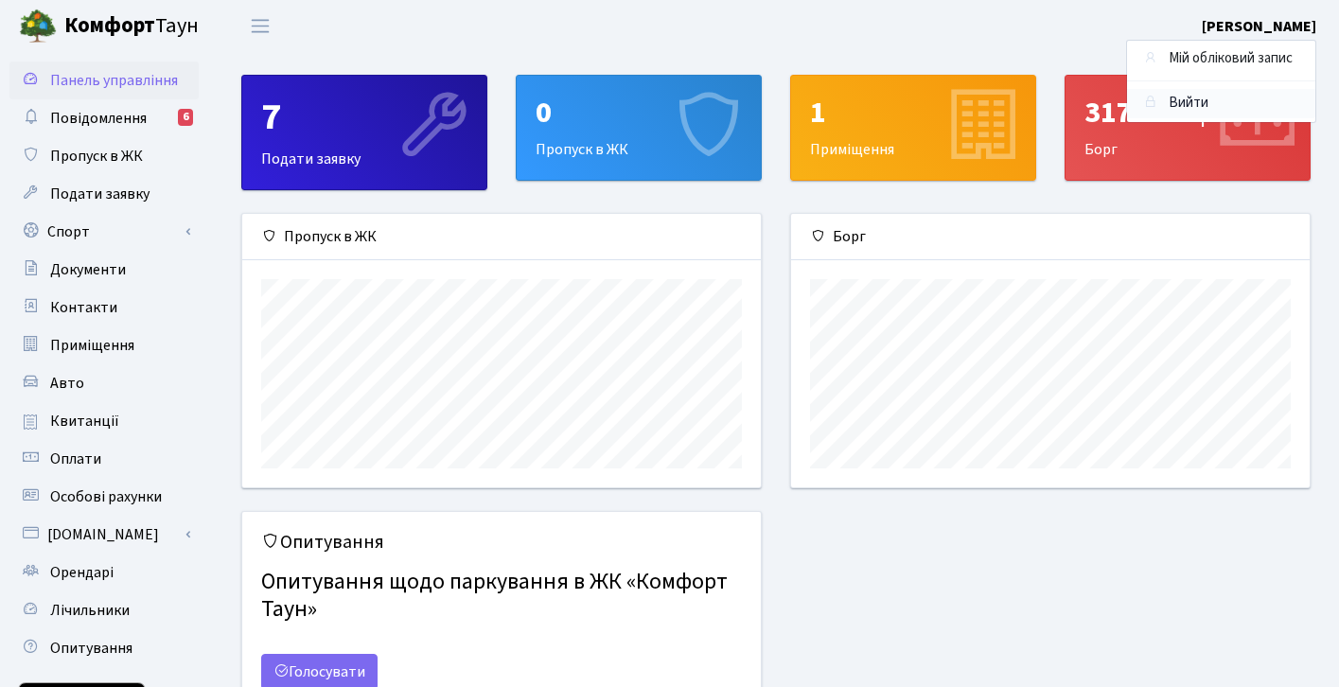
click at [1180, 101] on link "Вийти" at bounding box center [1221, 103] width 188 height 29
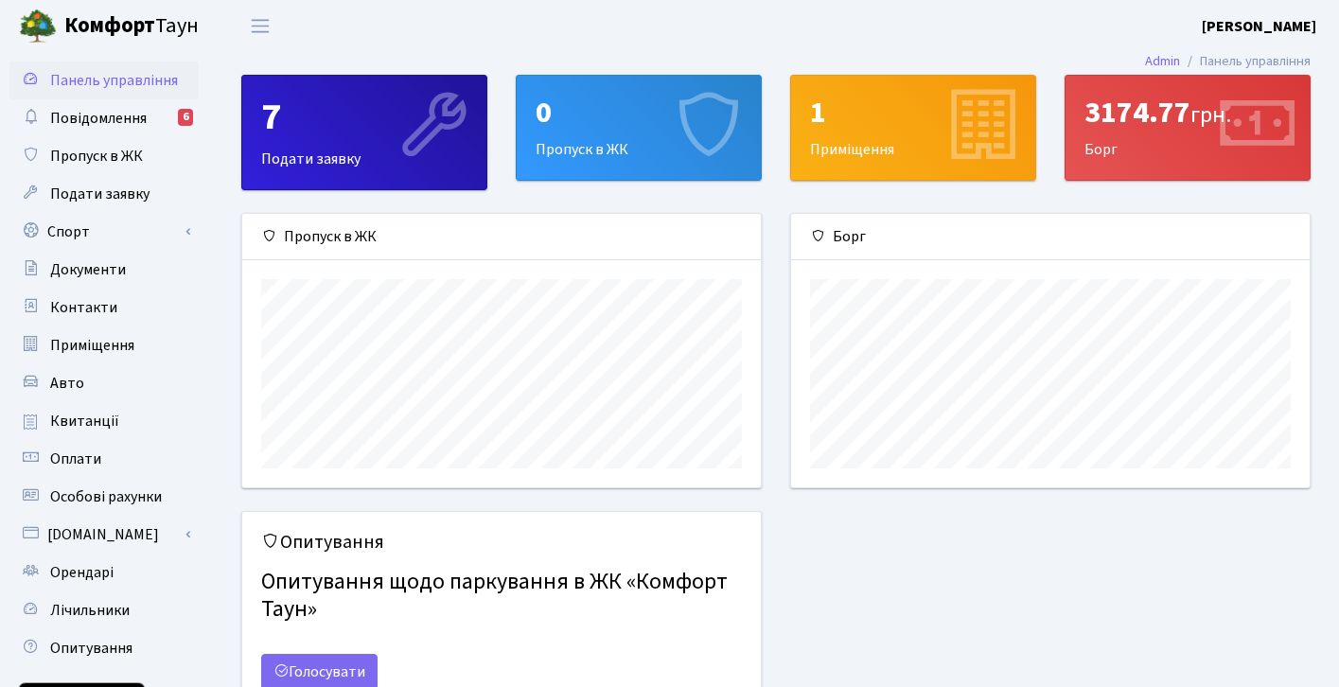
scroll to position [273, 519]
click at [1278, 25] on b "[PERSON_NAME]" at bounding box center [1259, 26] width 115 height 21
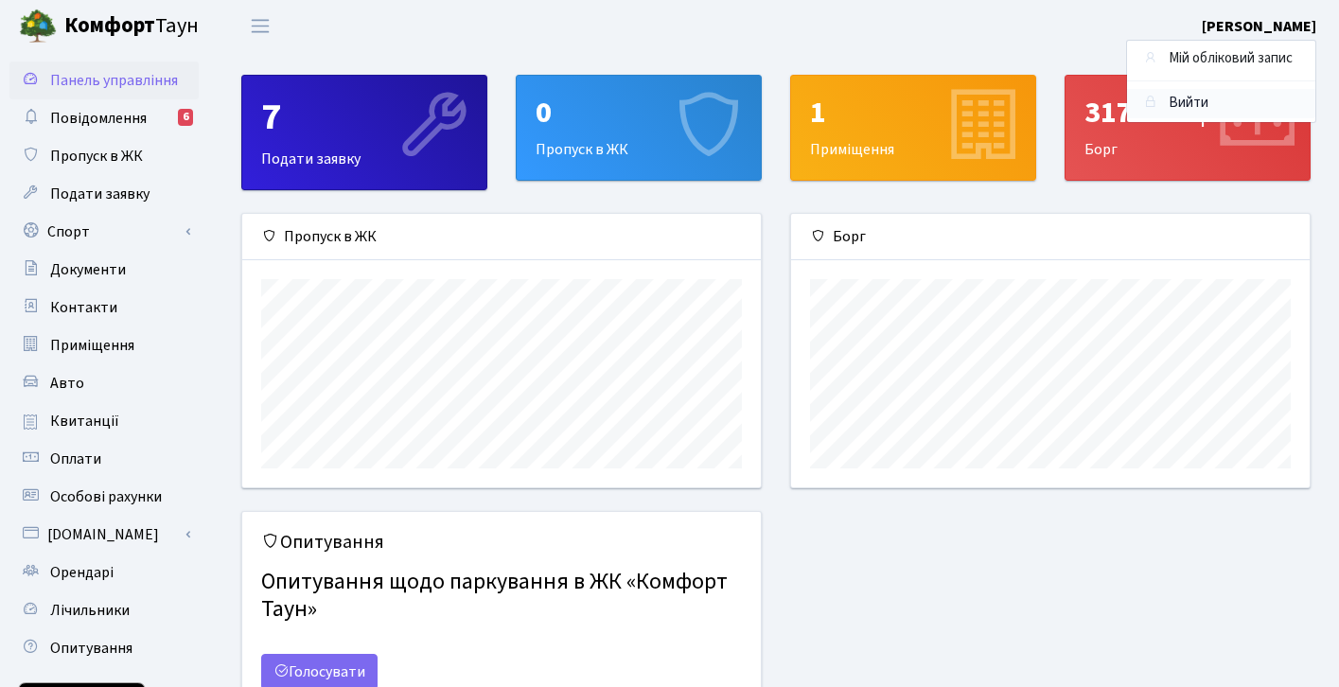
click at [1188, 100] on link "Вийти" at bounding box center [1221, 103] width 188 height 29
